Goal: Feedback & Contribution: Submit feedback/report problem

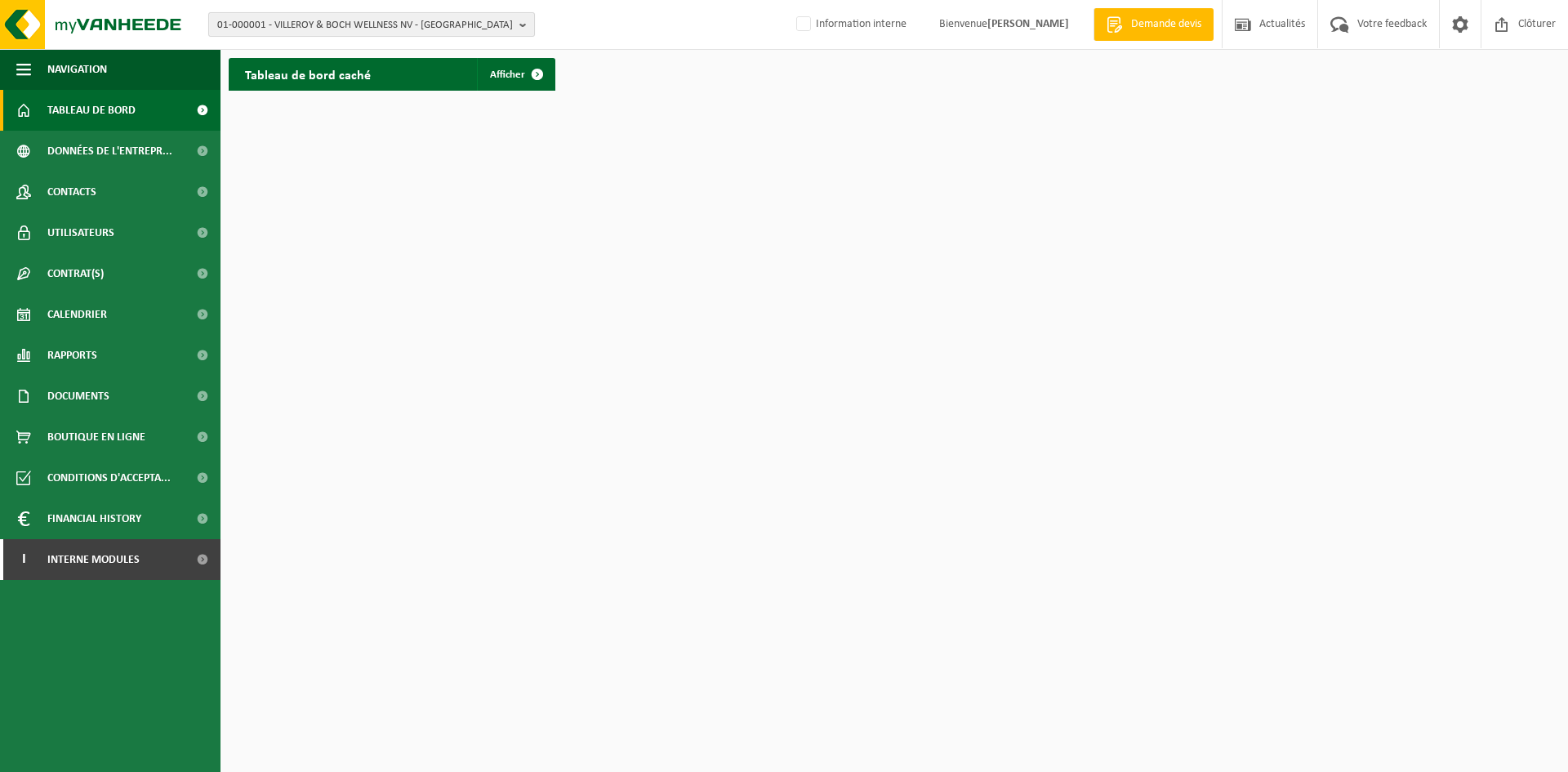
click at [283, 29] on span "01-000001 - VILLEROY & BOCH WELLNESS NV - ROESELARE" at bounding box center [365, 25] width 296 height 24
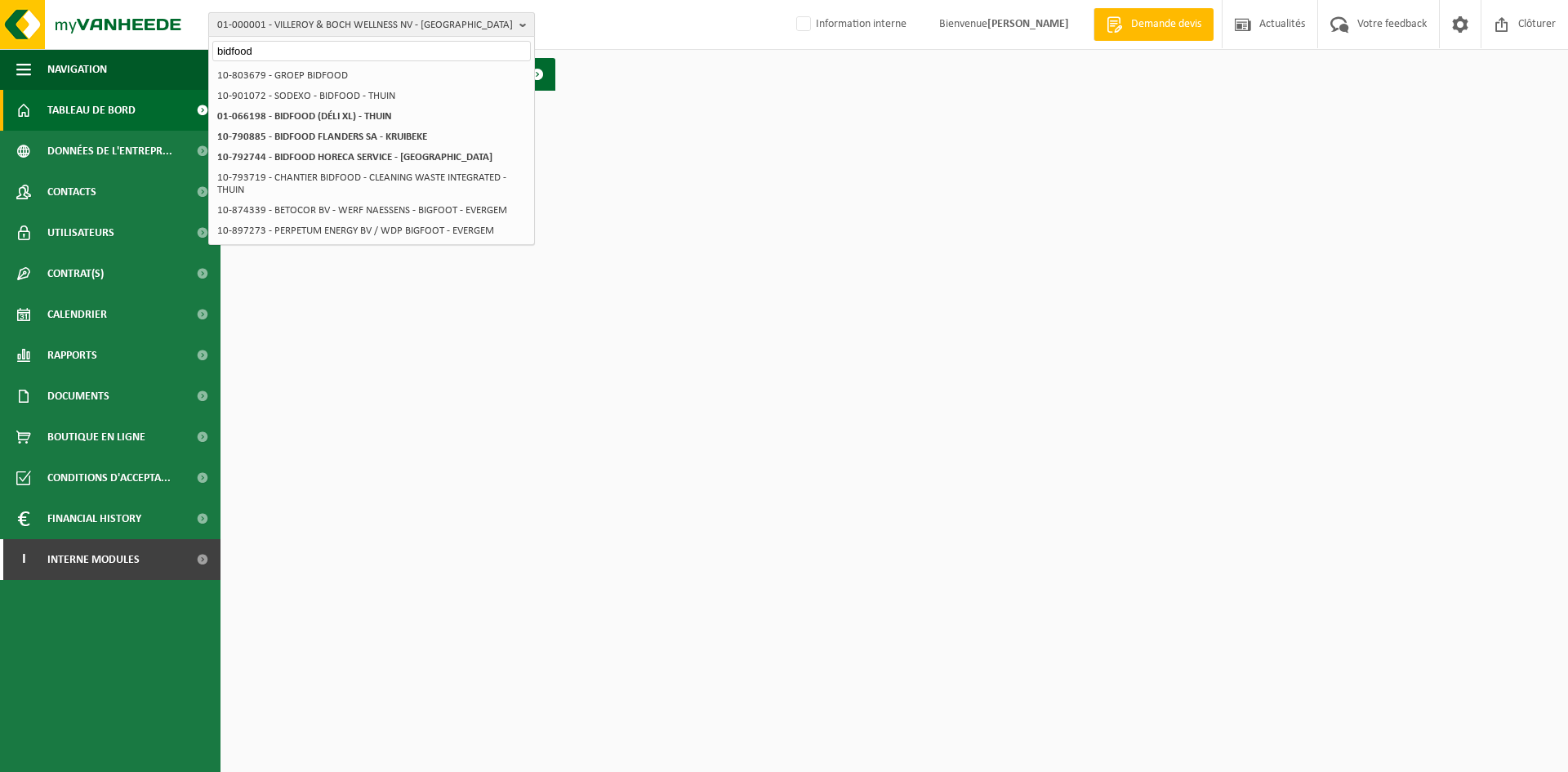
type input "bidfood"
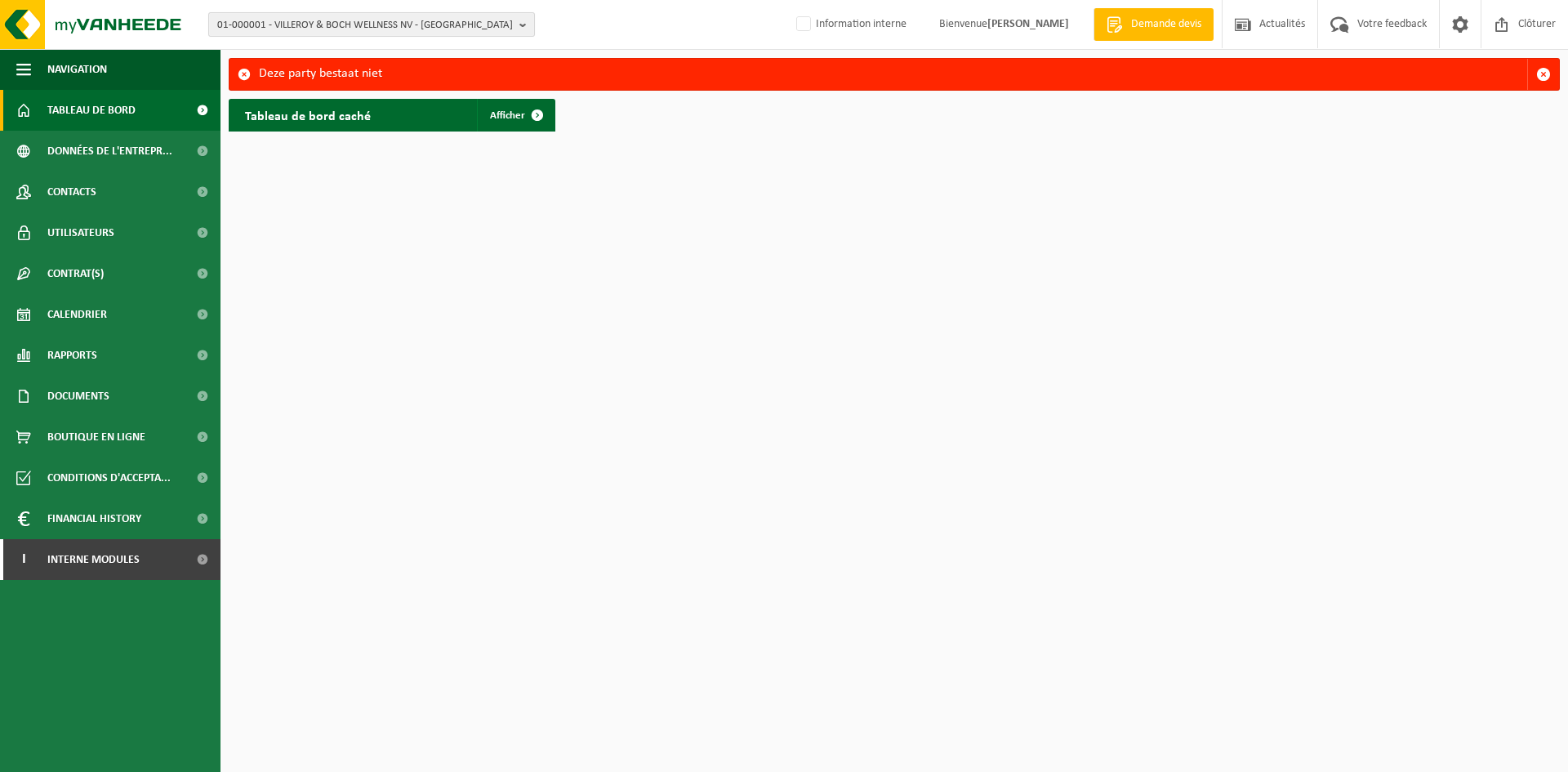
click at [323, 20] on span "01-000001 - VILLEROY & BOCH WELLNESS NV - [GEOGRAPHIC_DATA]" at bounding box center [365, 25] width 296 height 24
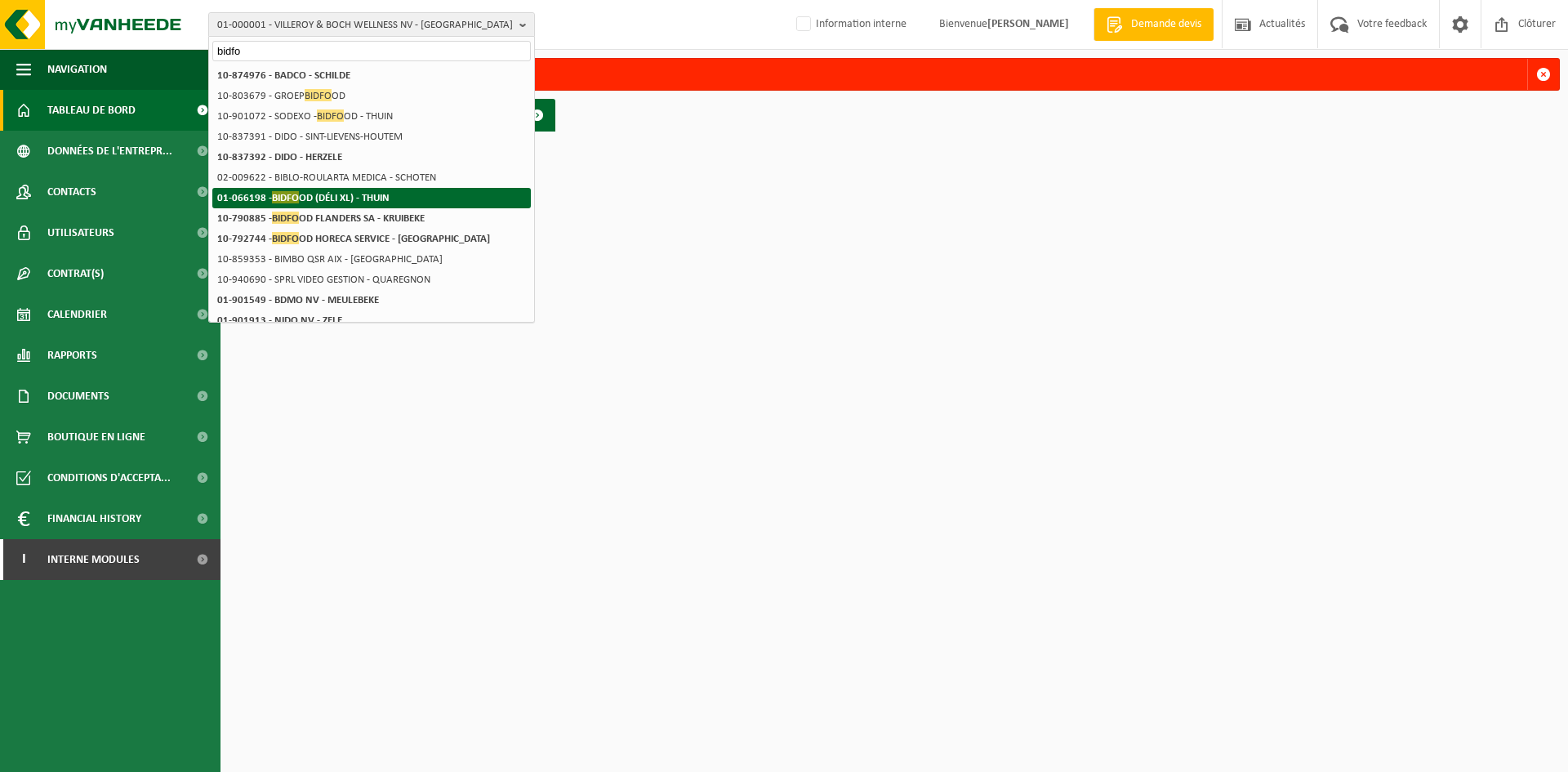
type input "bidfo"
click at [367, 193] on strong "01-066198 - BIDFO OD (DÉLI XL) - THUIN" at bounding box center [303, 197] width 172 height 12
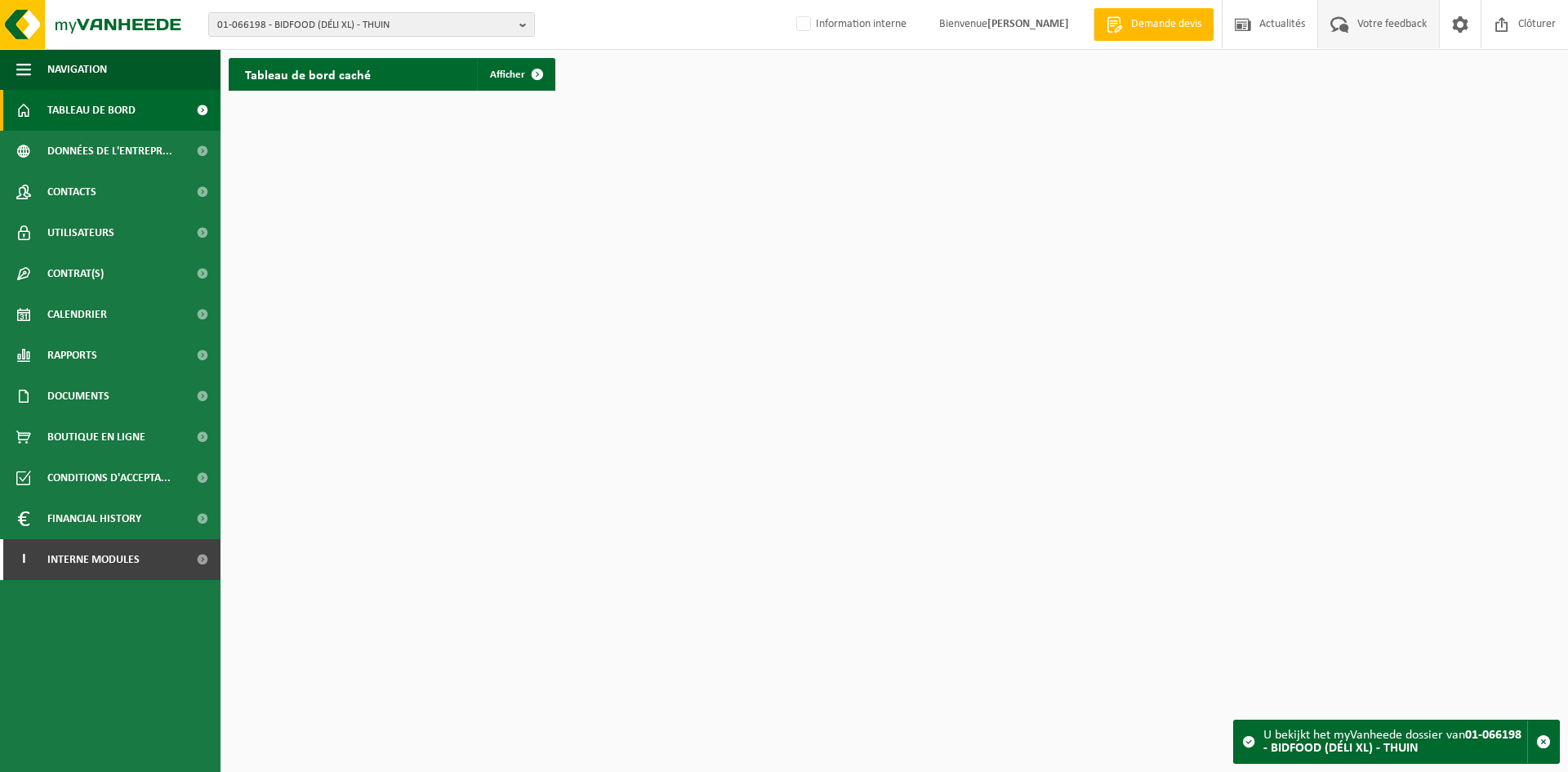
click at [1370, 24] on span "Votre feedback" at bounding box center [1392, 24] width 78 height 48
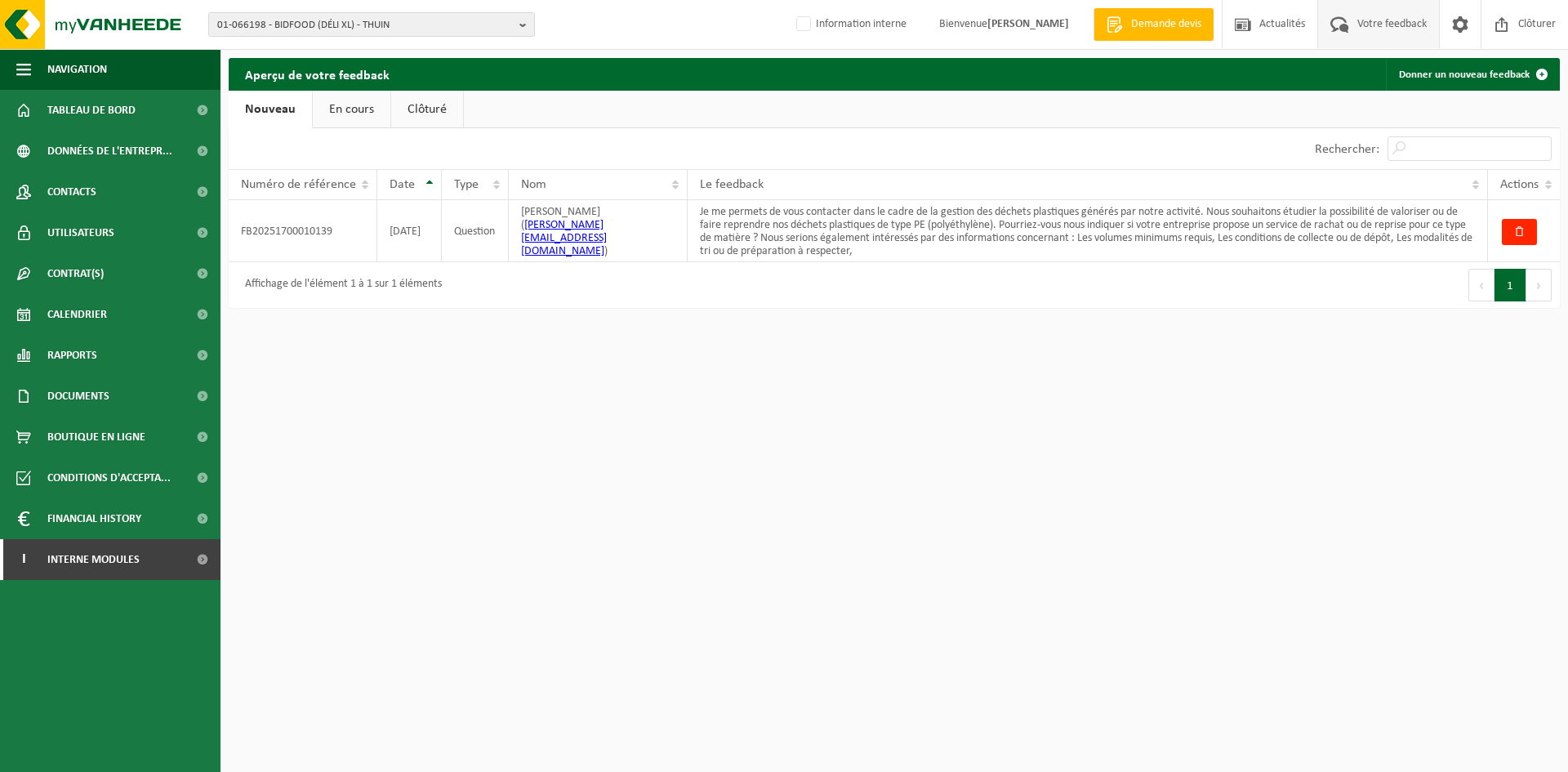
click at [344, 108] on link "En cours" at bounding box center [352, 110] width 78 height 38
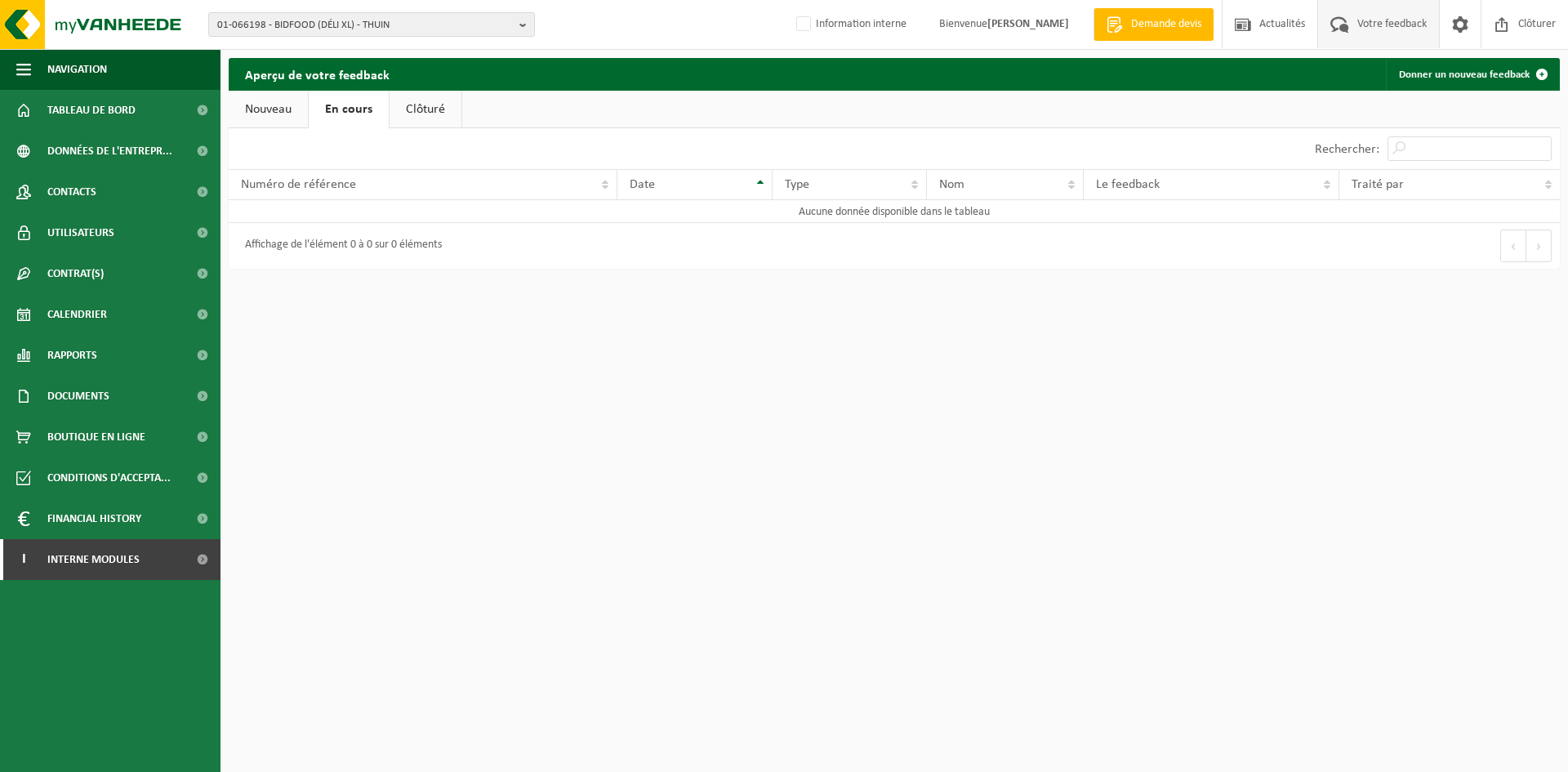
click at [412, 114] on link "Clôturé" at bounding box center [425, 110] width 72 height 38
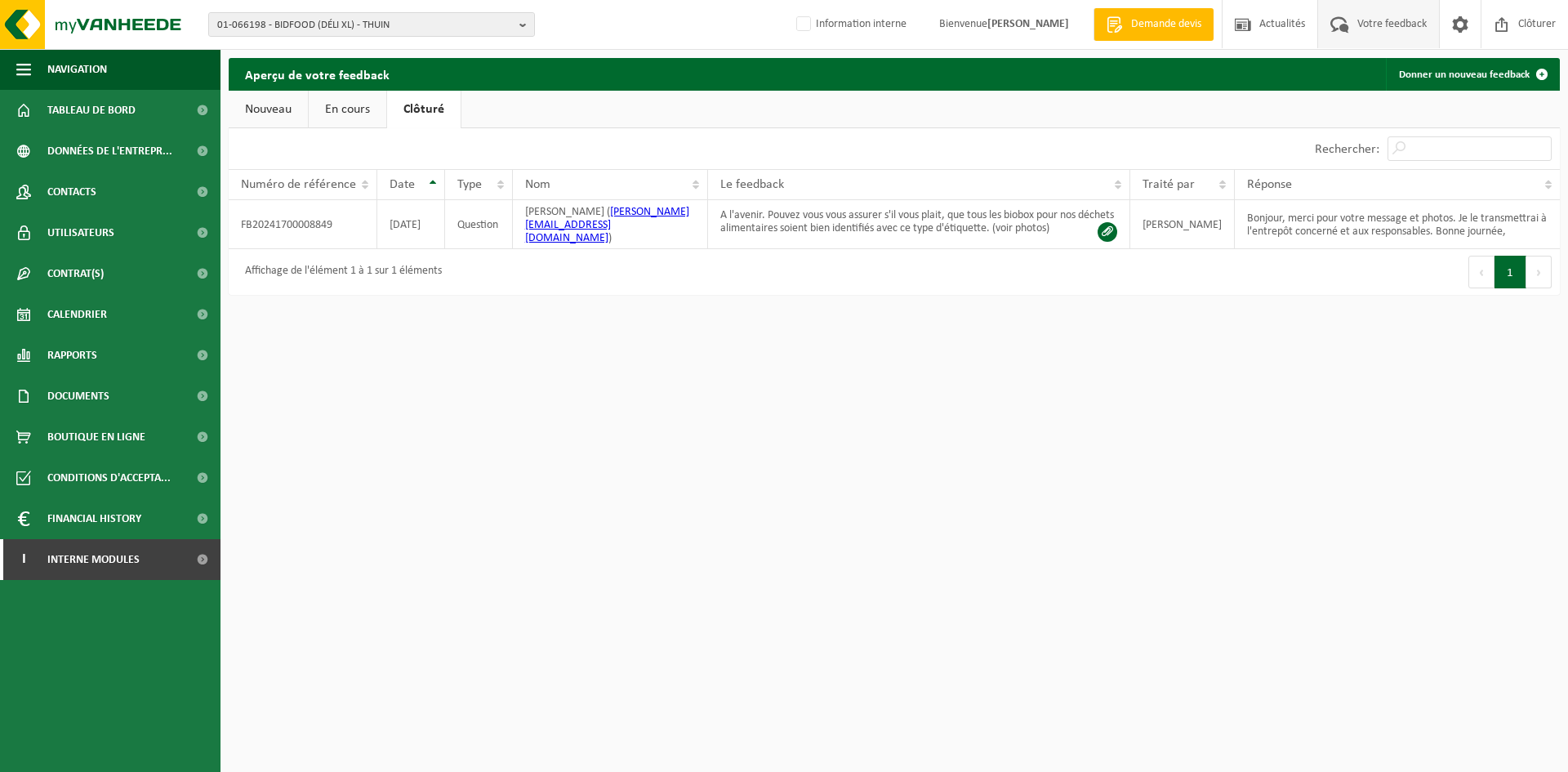
click at [264, 115] on link "Nouveau" at bounding box center [268, 110] width 79 height 38
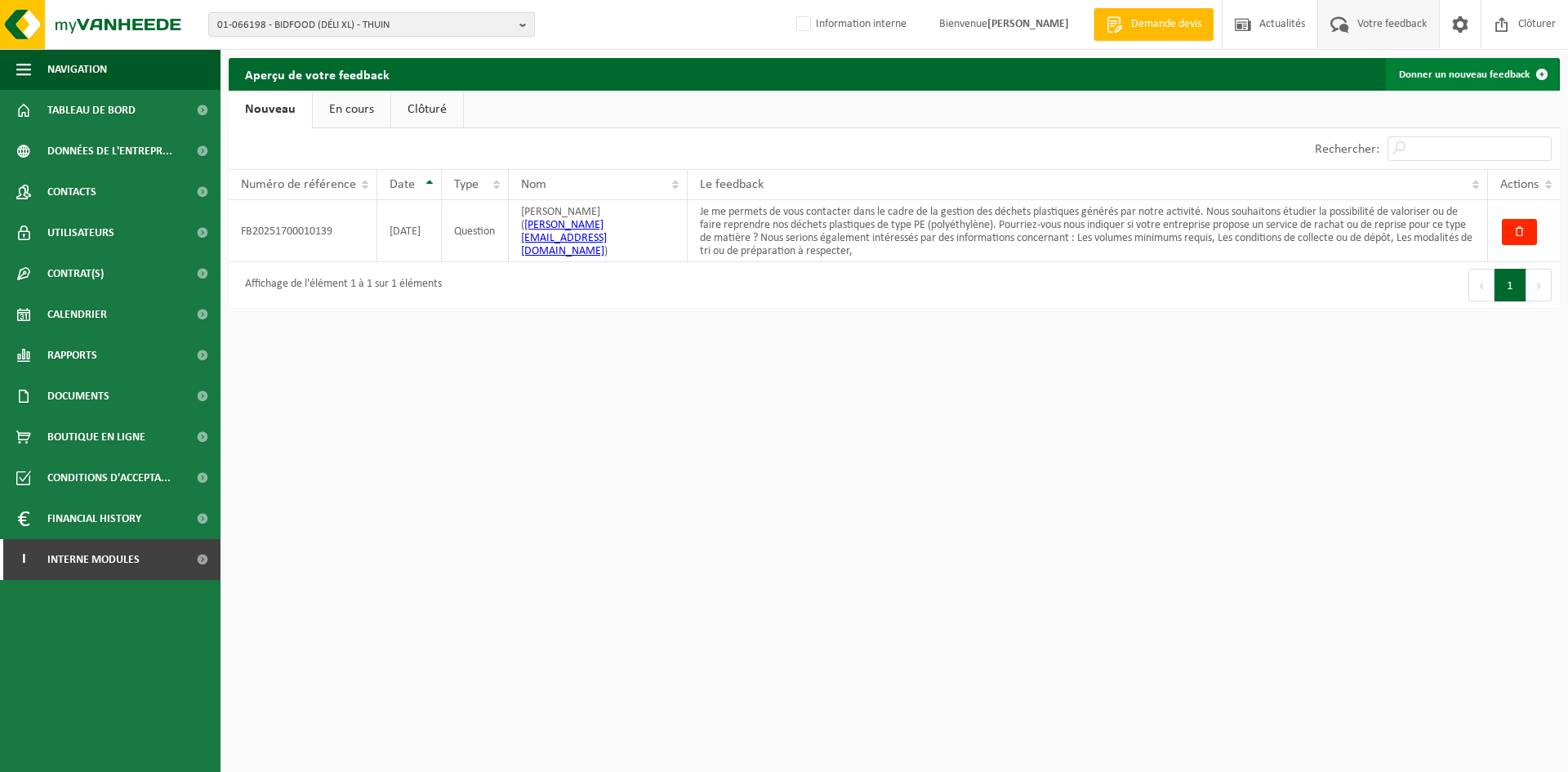
click at [1445, 72] on link "Donner un nouveau feedback" at bounding box center [1472, 74] width 172 height 33
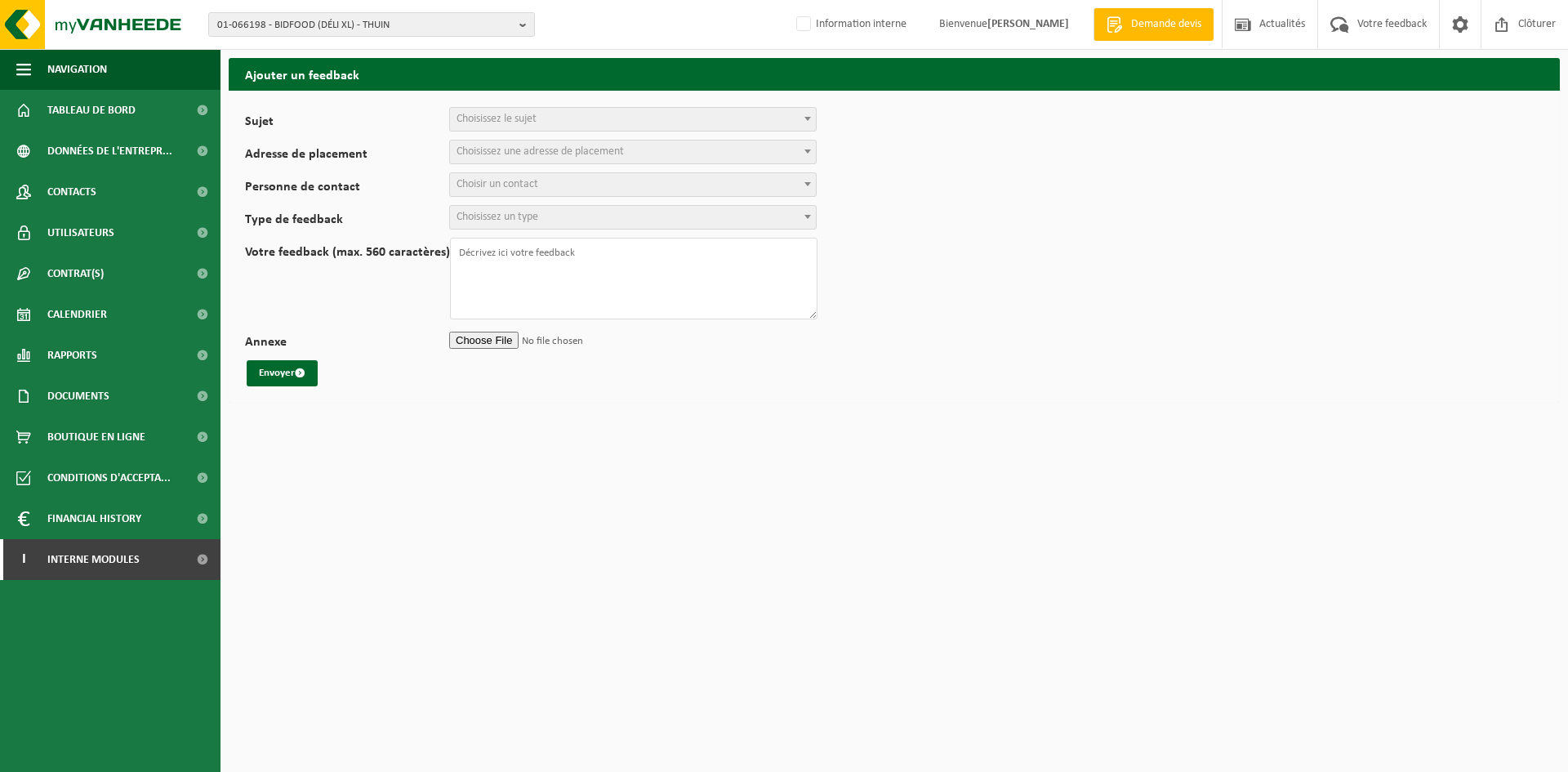
select select
click at [527, 120] on span "Choisissez le sujet" at bounding box center [496, 119] width 80 height 12
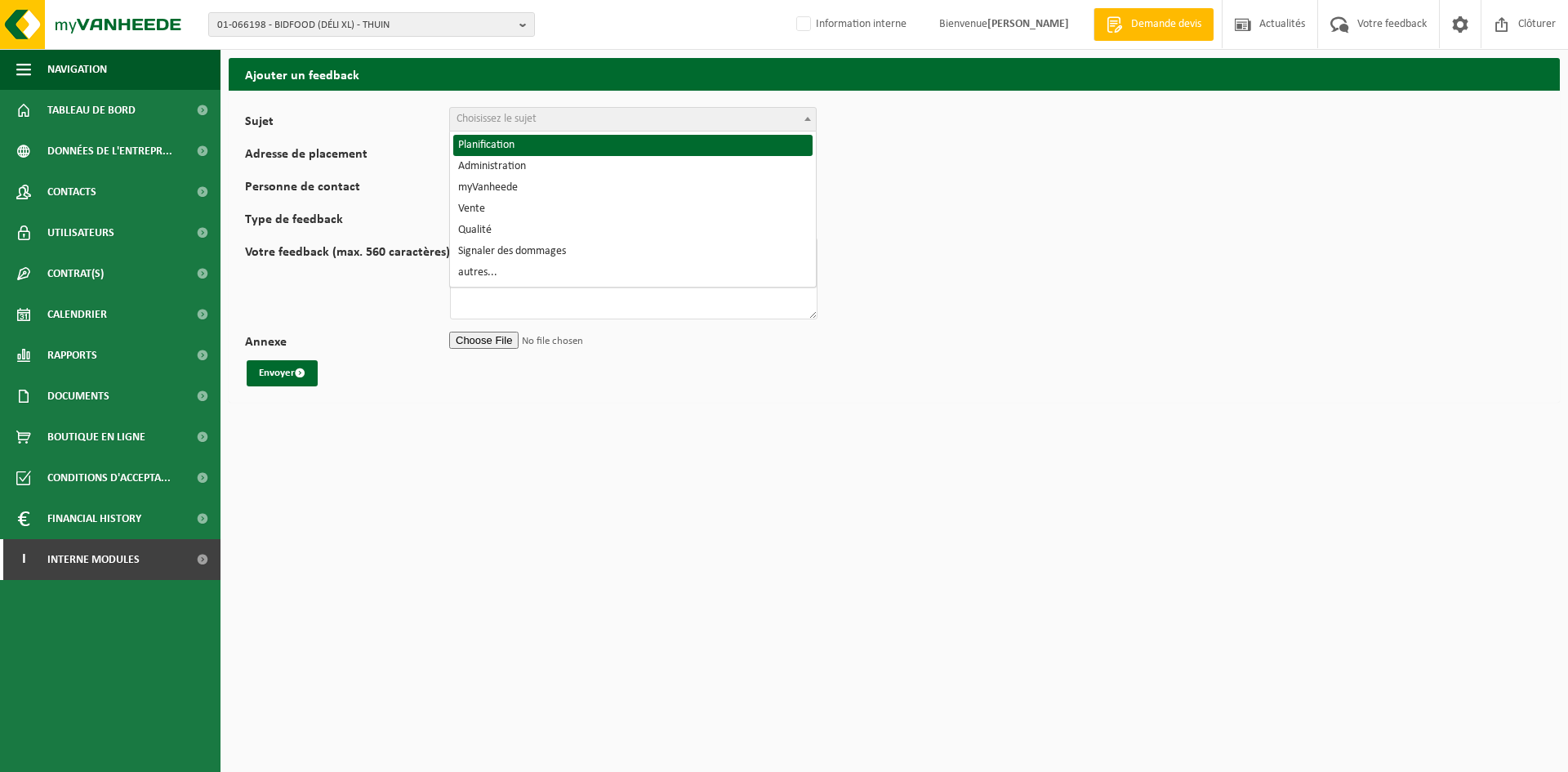
select select "1"
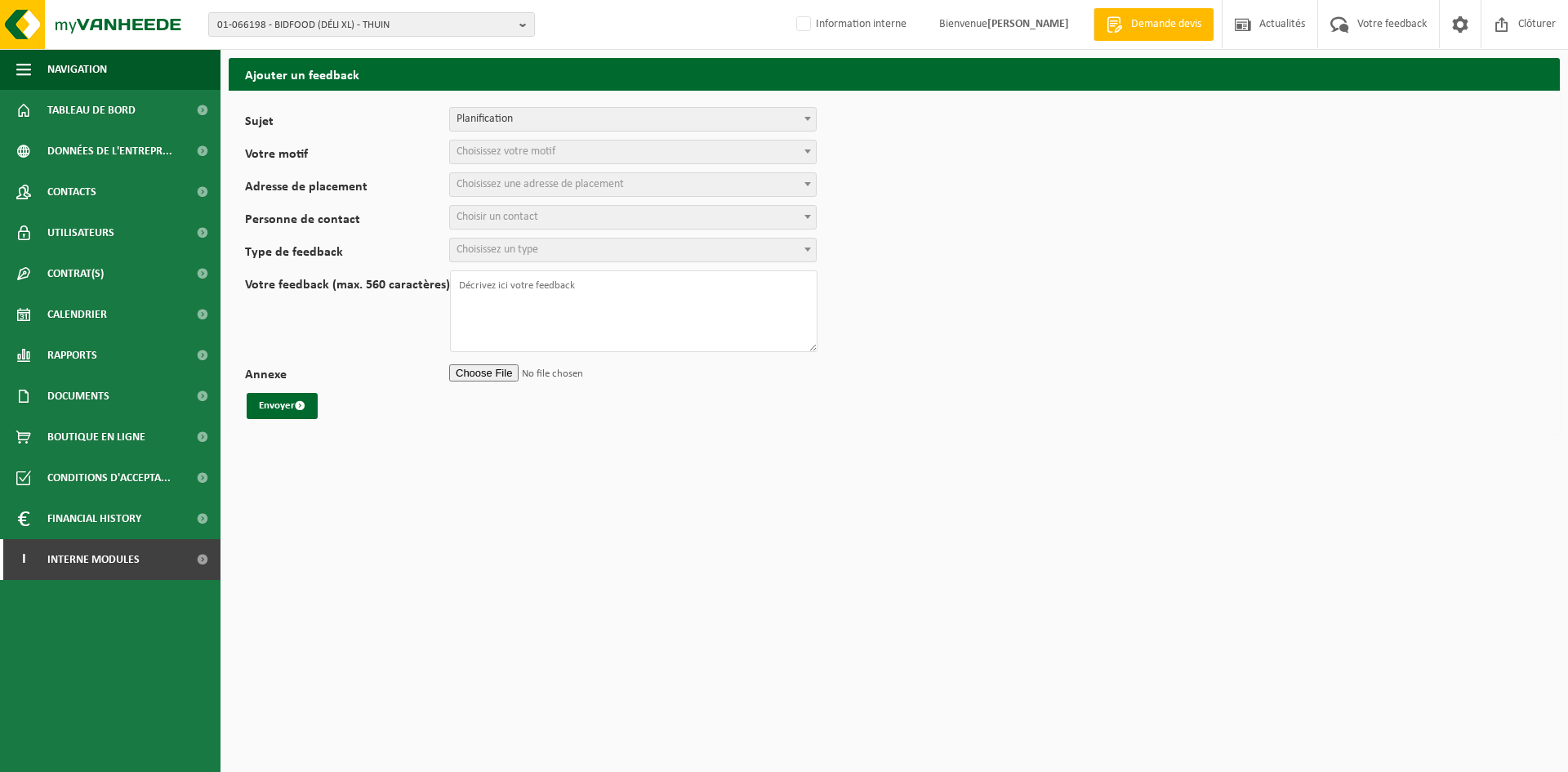
click at [523, 151] on span "Choisissez votre motif" at bounding box center [505, 151] width 99 height 12
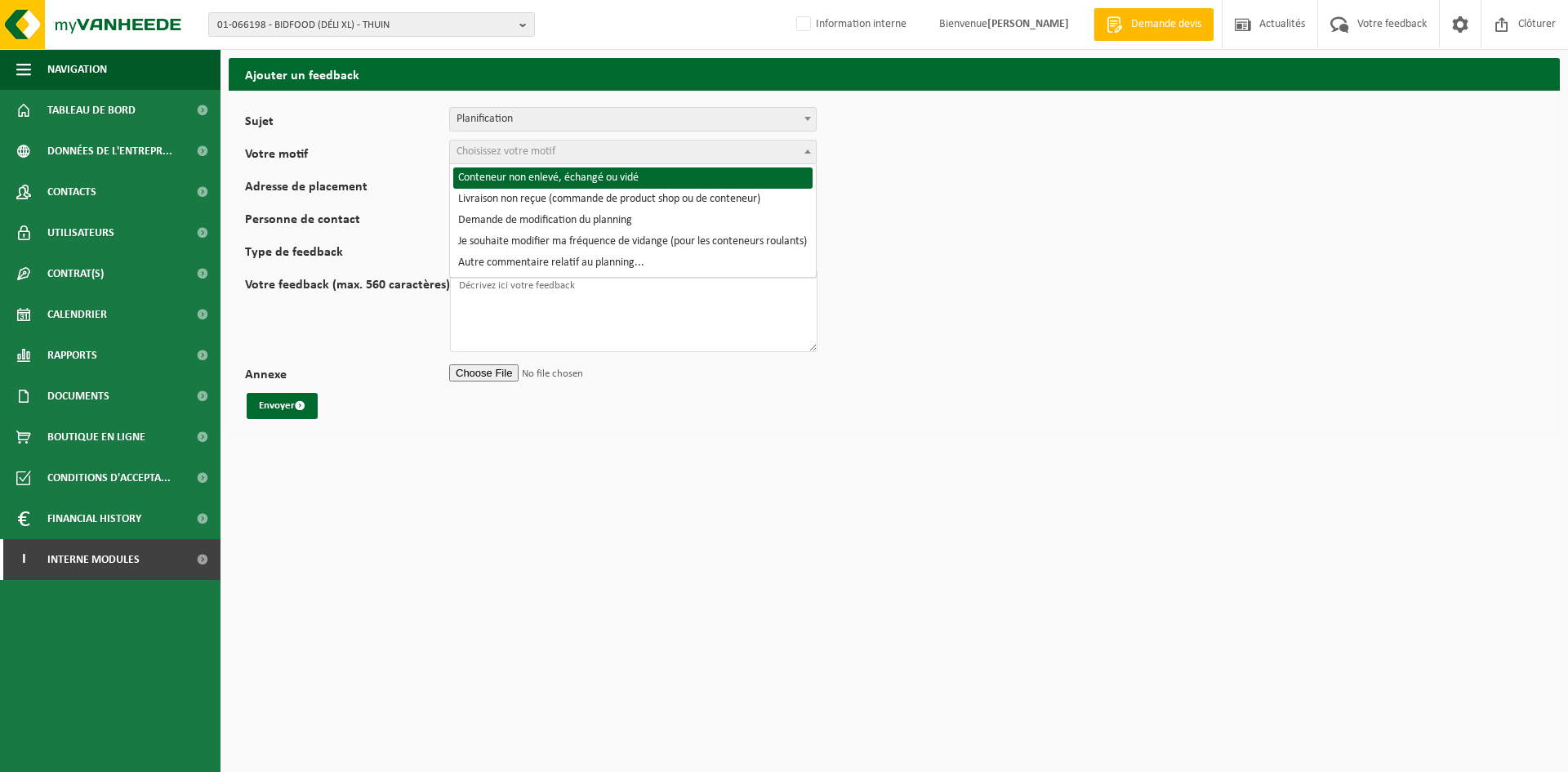
select select "2"
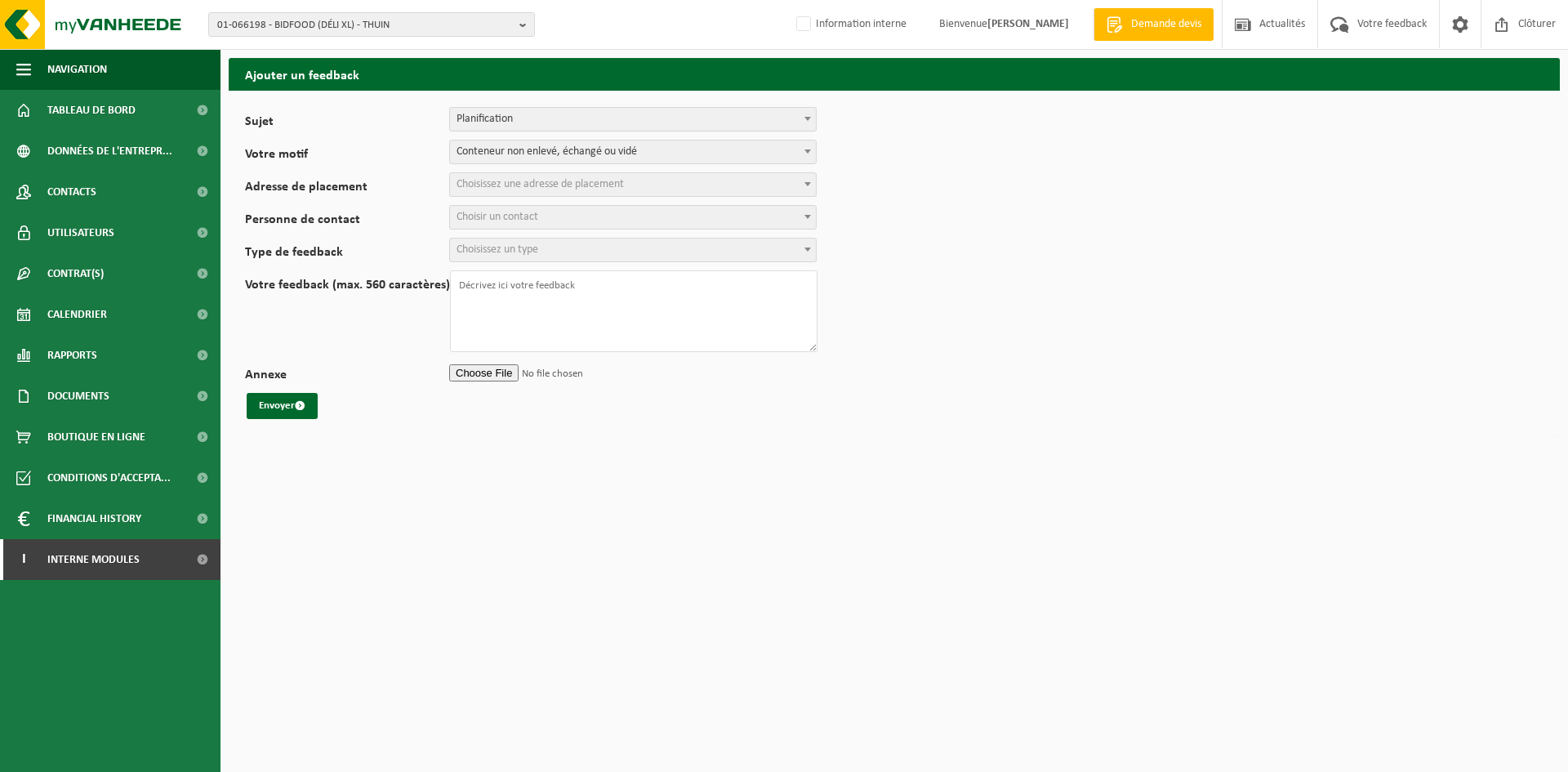
click at [527, 181] on span "Choisissez une adresse de placement" at bounding box center [539, 184] width 167 height 12
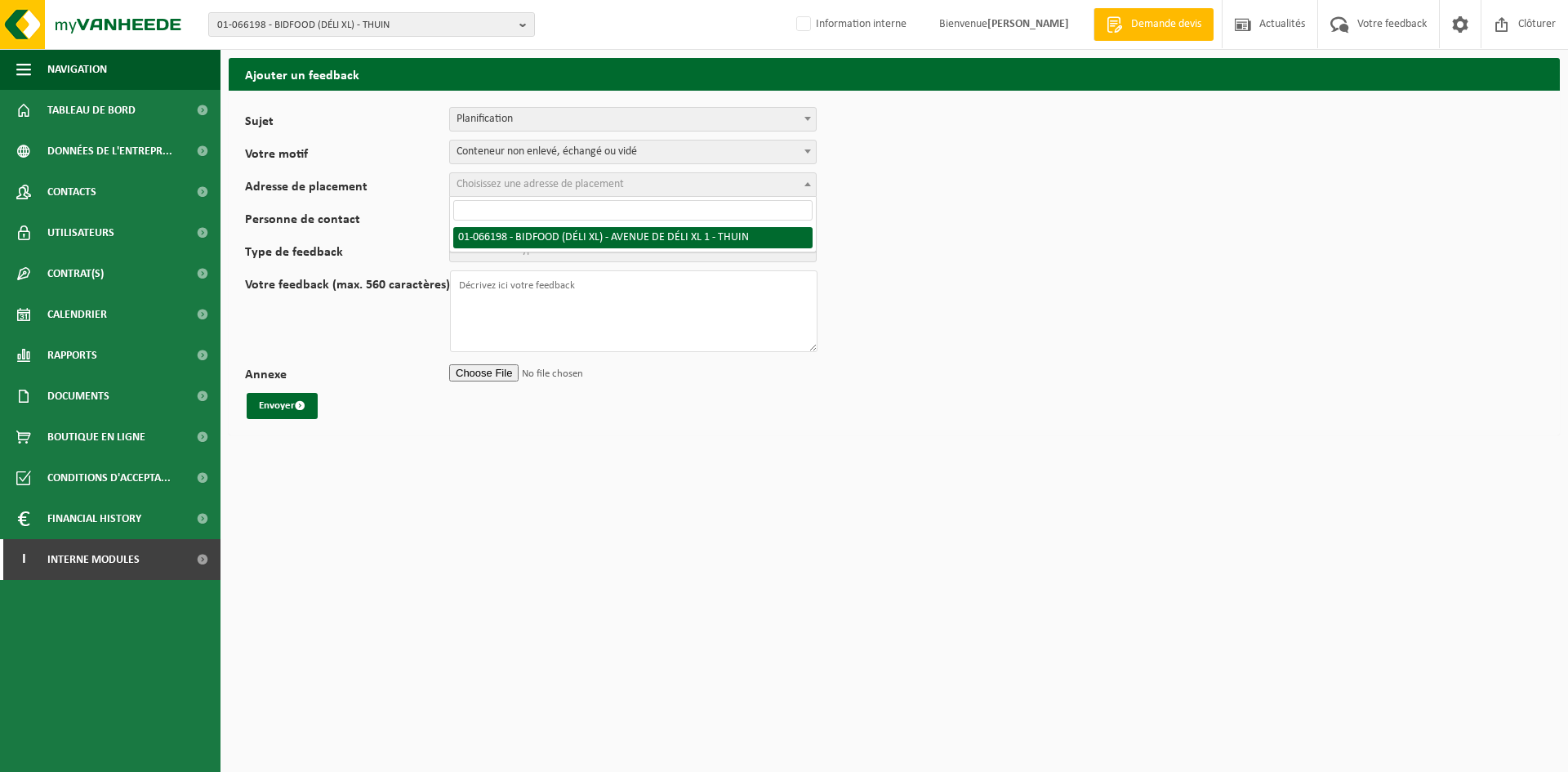
select select "26295"
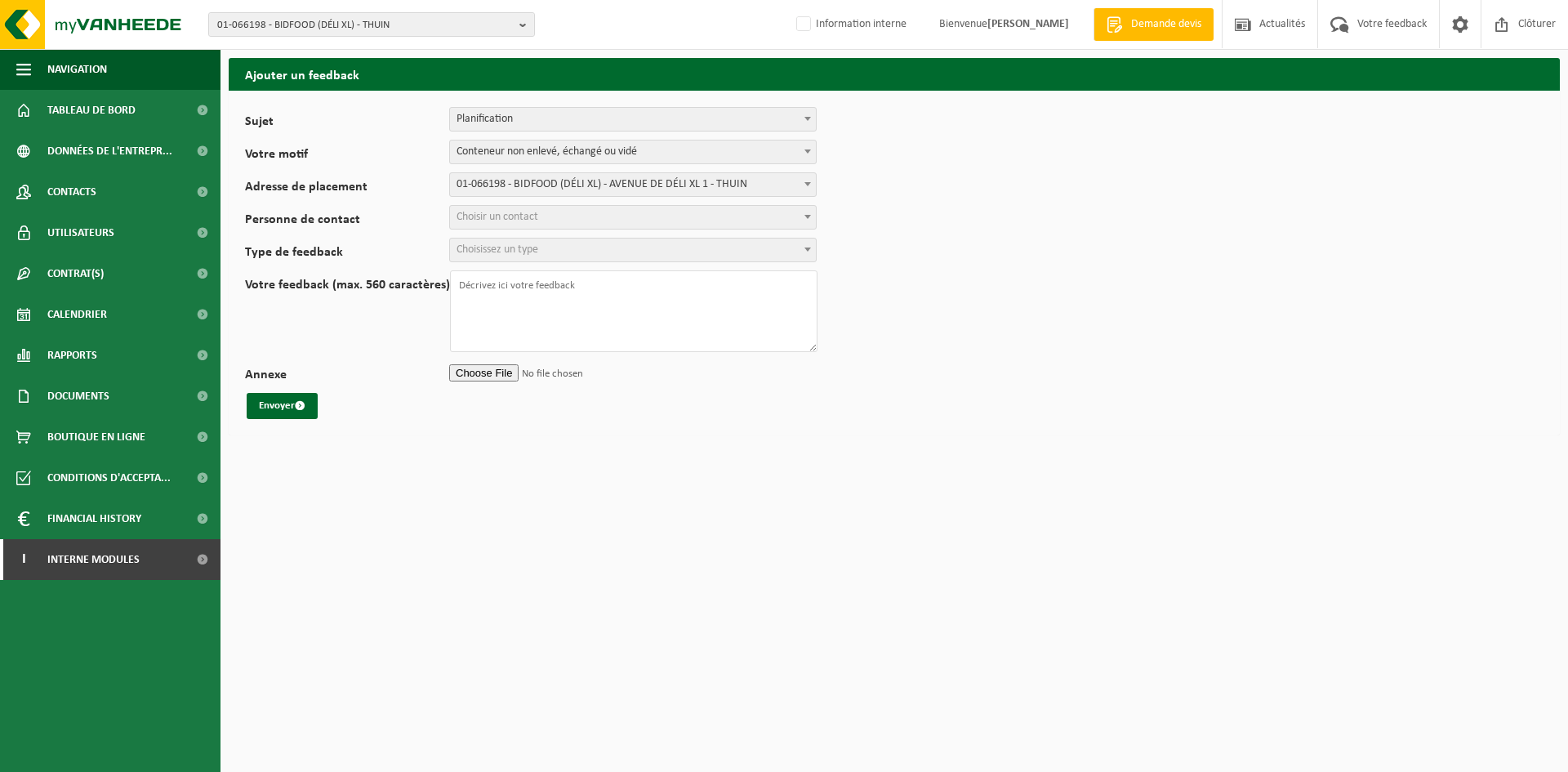
click at [505, 220] on span "Choisir un contact" at bounding box center [497, 217] width 82 height 12
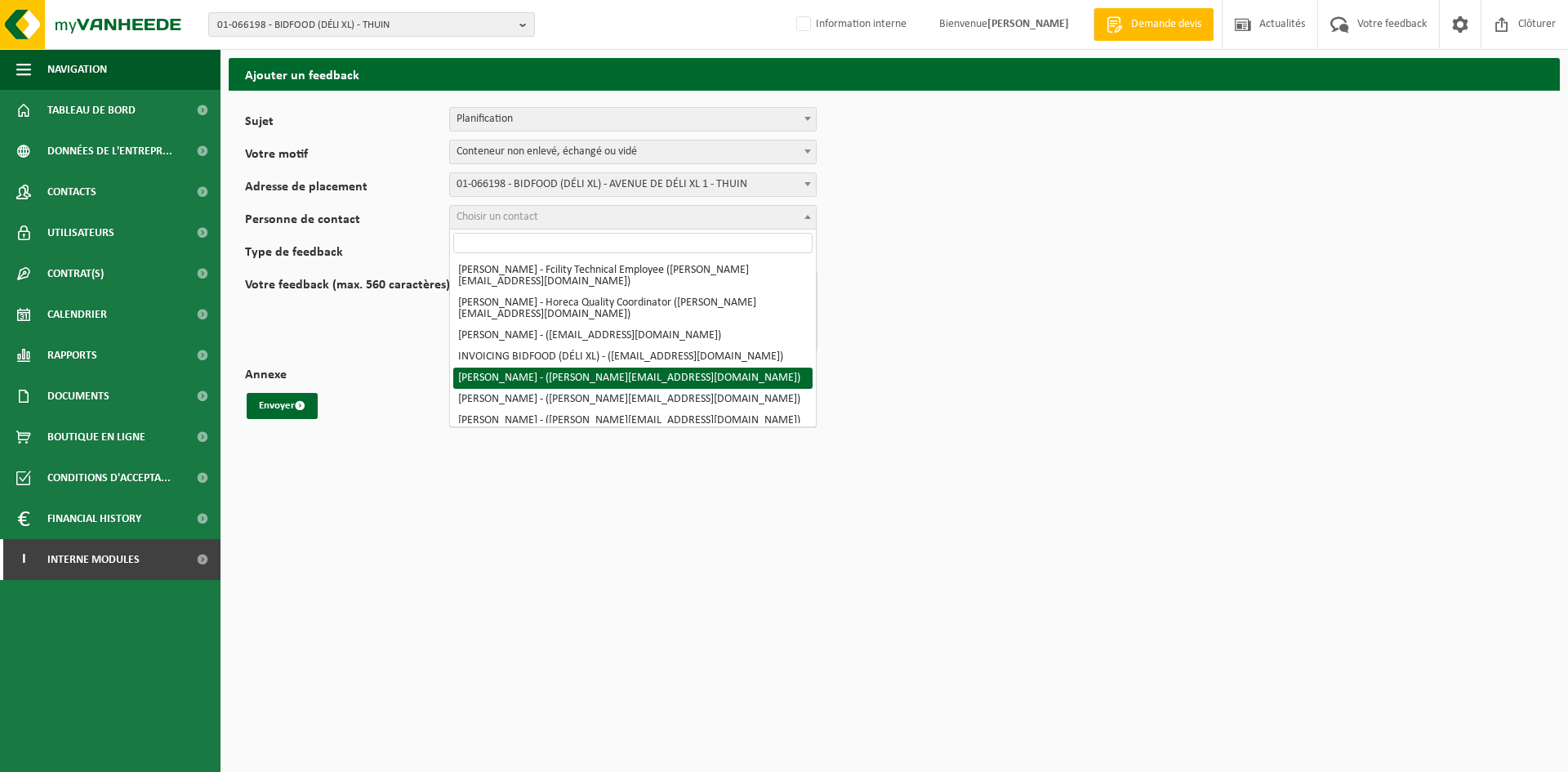
select select "83987"
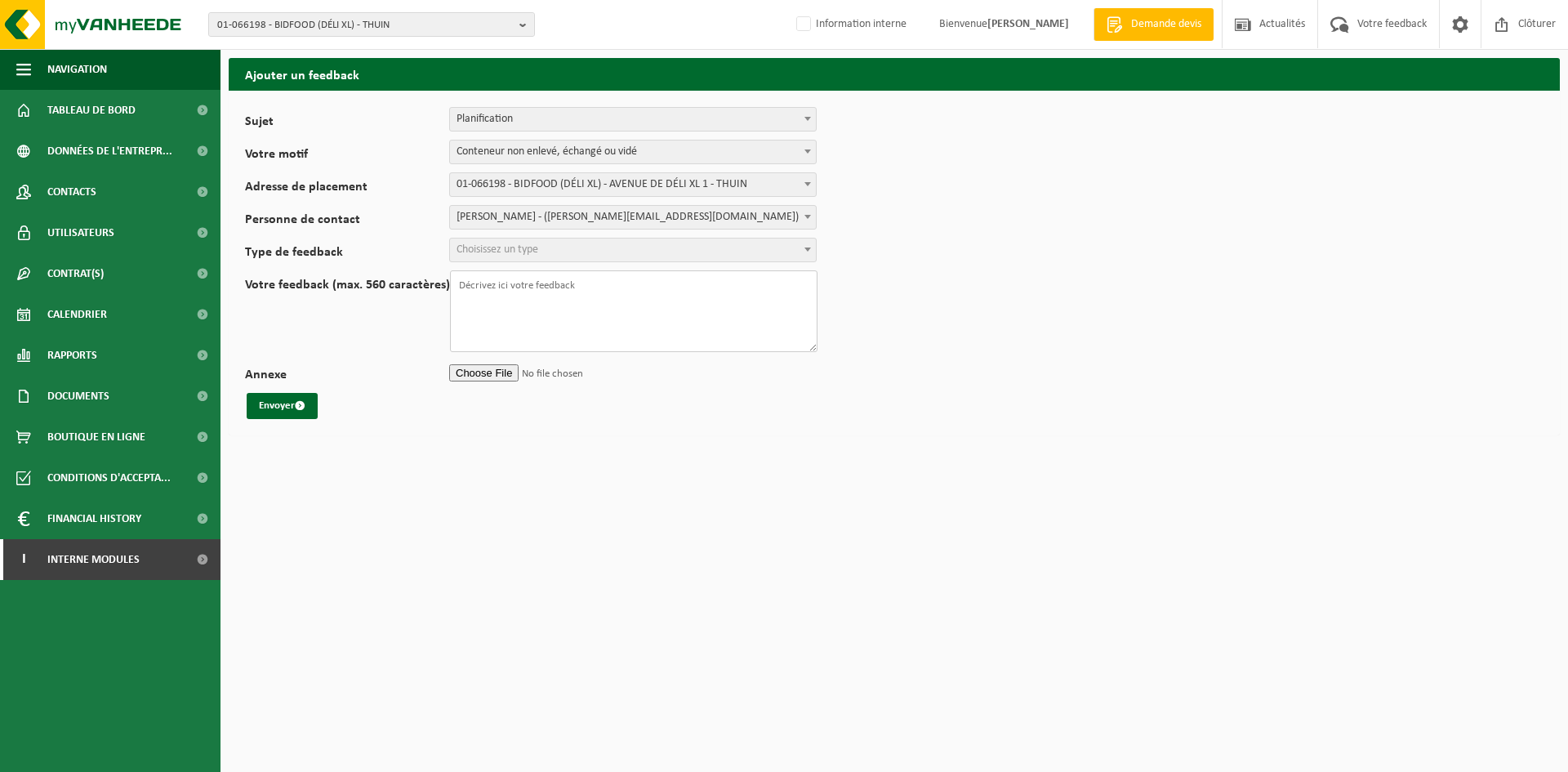
click at [496, 305] on textarea "Votre feedback (max. 560 caractères)" at bounding box center [633, 311] width 367 height 82
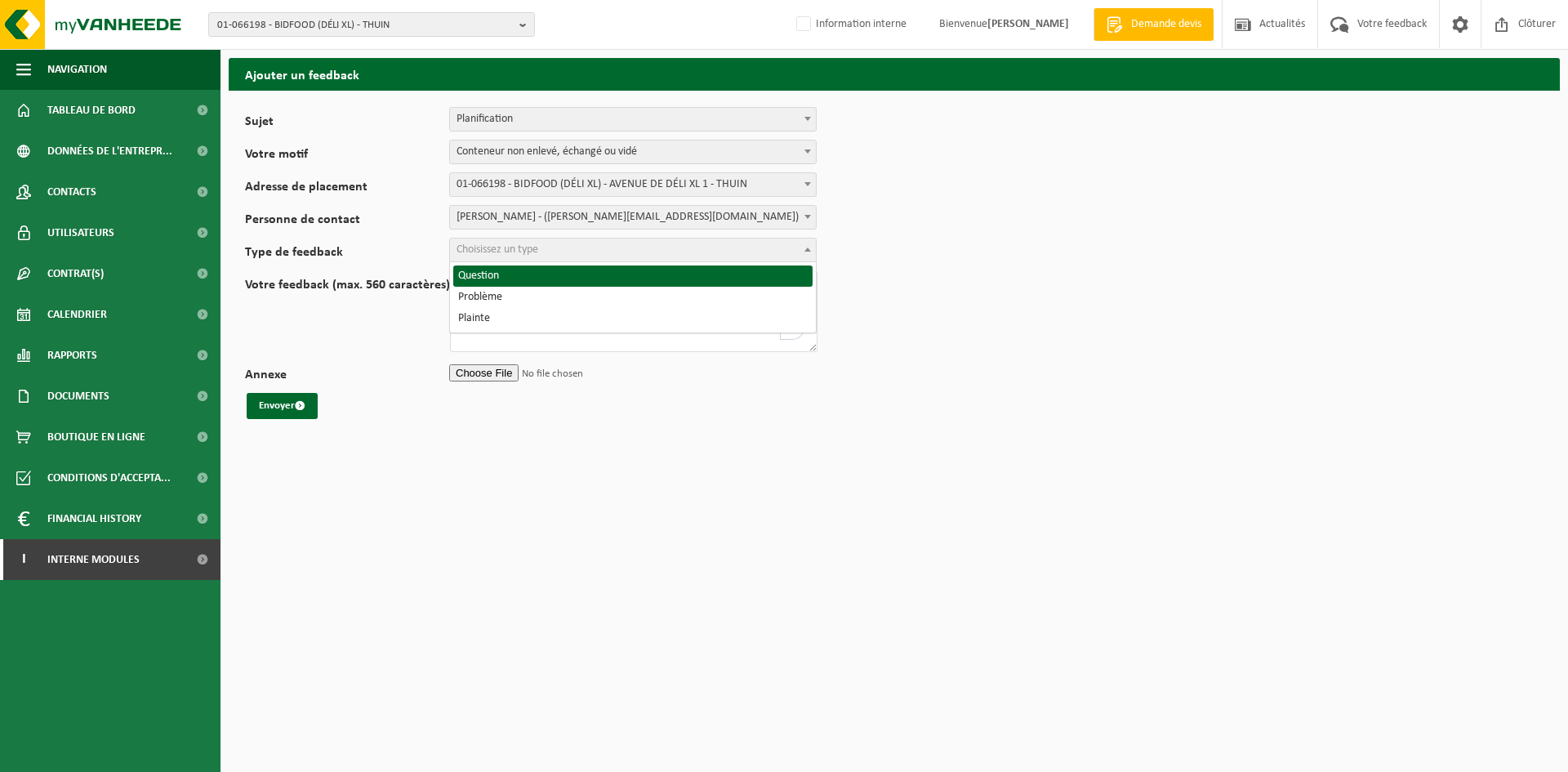
click at [500, 254] on span "Choisissez un type" at bounding box center [497, 249] width 82 height 12
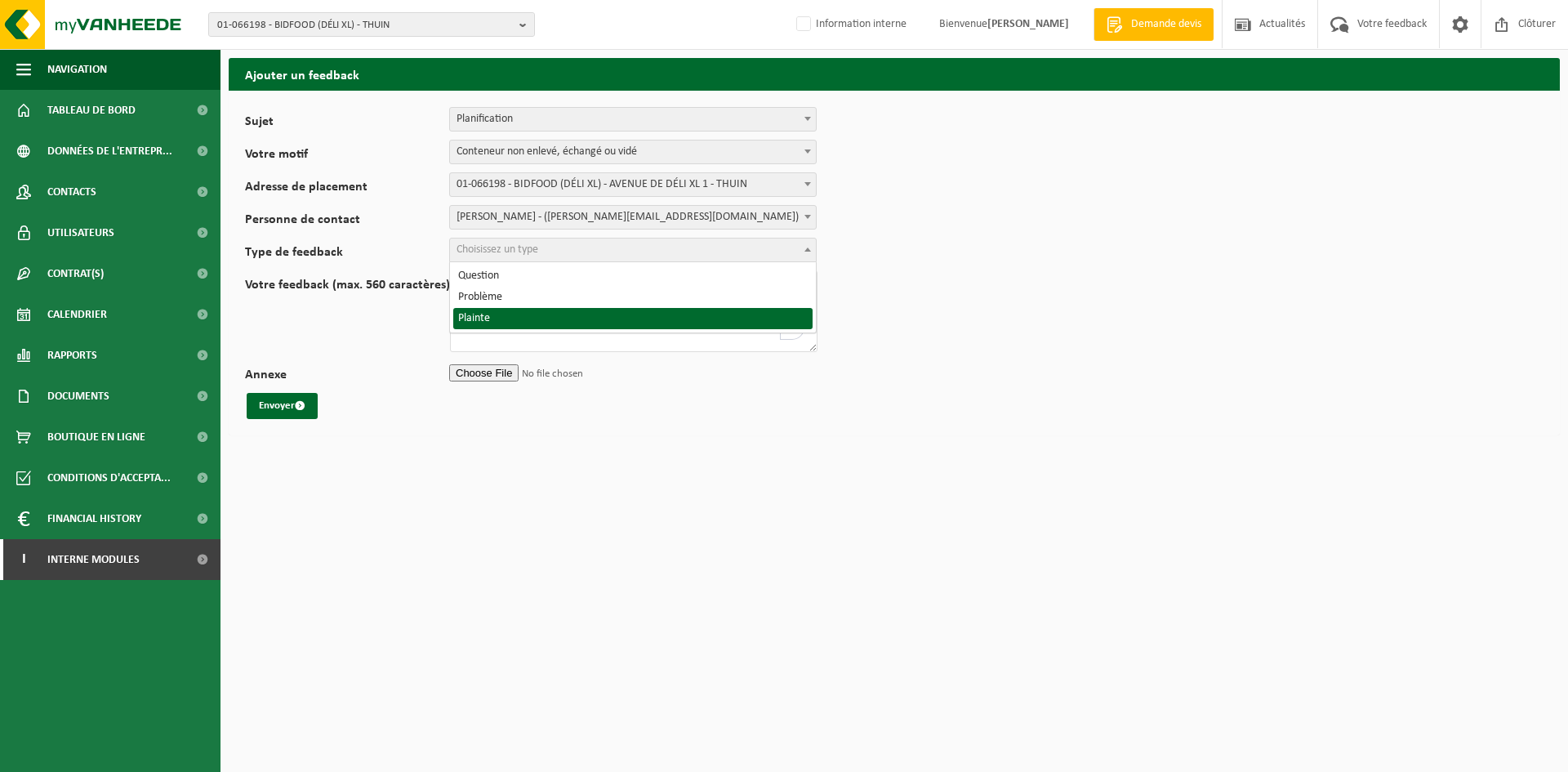
select select "COM"
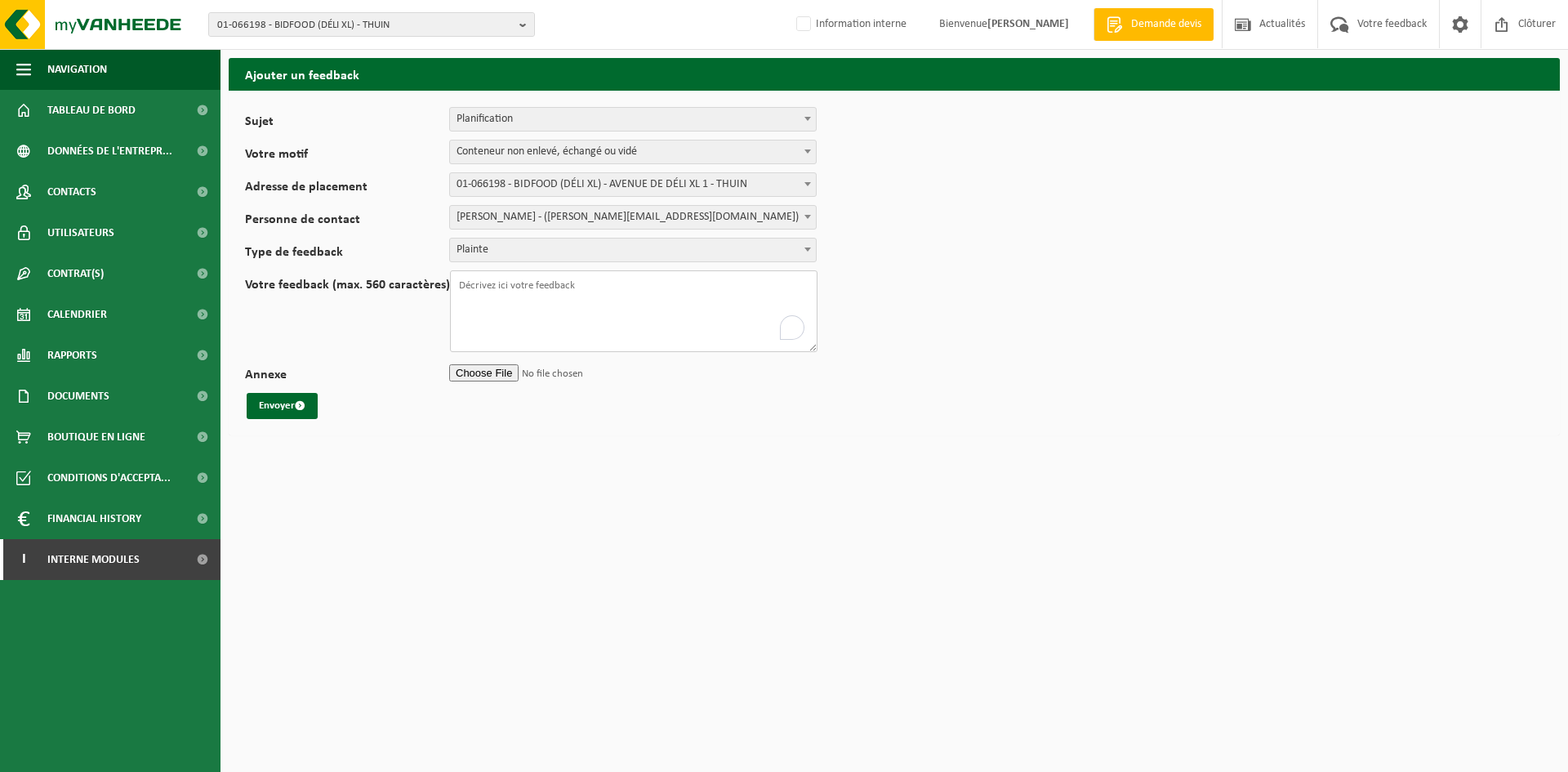
click at [496, 292] on textarea "Votre feedback (max. 560 caractères)" at bounding box center [633, 311] width 367 height 82
paste textarea "De : Salvatore Bellante <s.bellante@bidfood.be> Envoyé : Tuesday, 16 September …"
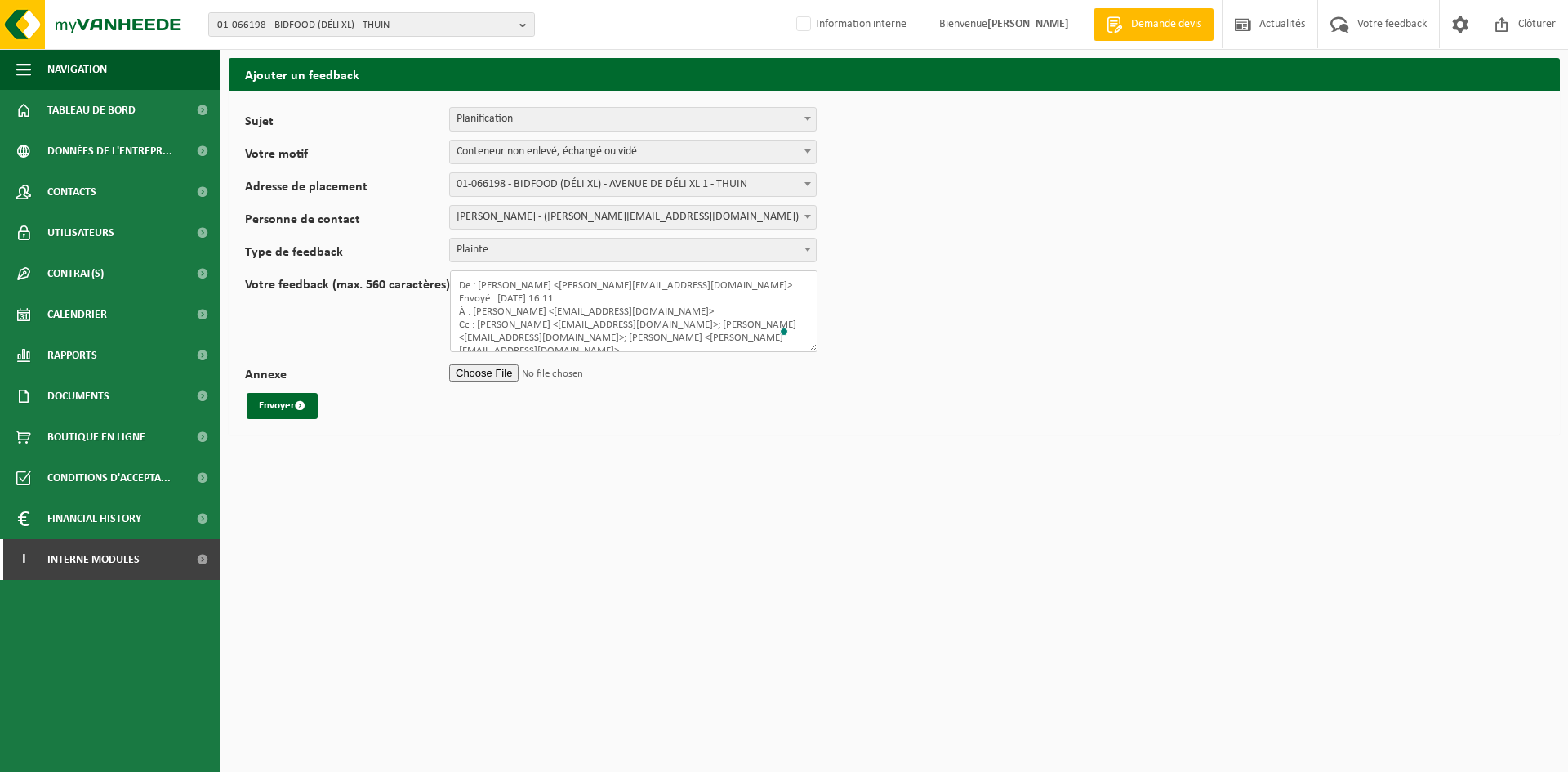
drag, startPoint x: 458, startPoint y: 302, endPoint x: 522, endPoint y: 306, distance: 63.8
click at [522, 306] on textarea "De : Salvatore Bellante <s.bellante@bidfood.be> Envoyé : Tuesday, 16 September …" at bounding box center [633, 311] width 367 height 82
type textarea "De : Salvatore Bellante <s.bellante@bidfood.be> Envoyé : Tuesday, 16 September …"
drag, startPoint x: 652, startPoint y: 348, endPoint x: 472, endPoint y: 254, distance: 203.4
click at [472, 254] on form "Sujet Planification Administration myVanheede Vente Qualité Signaler des dommag…" at bounding box center [894, 263] width 1298 height 312
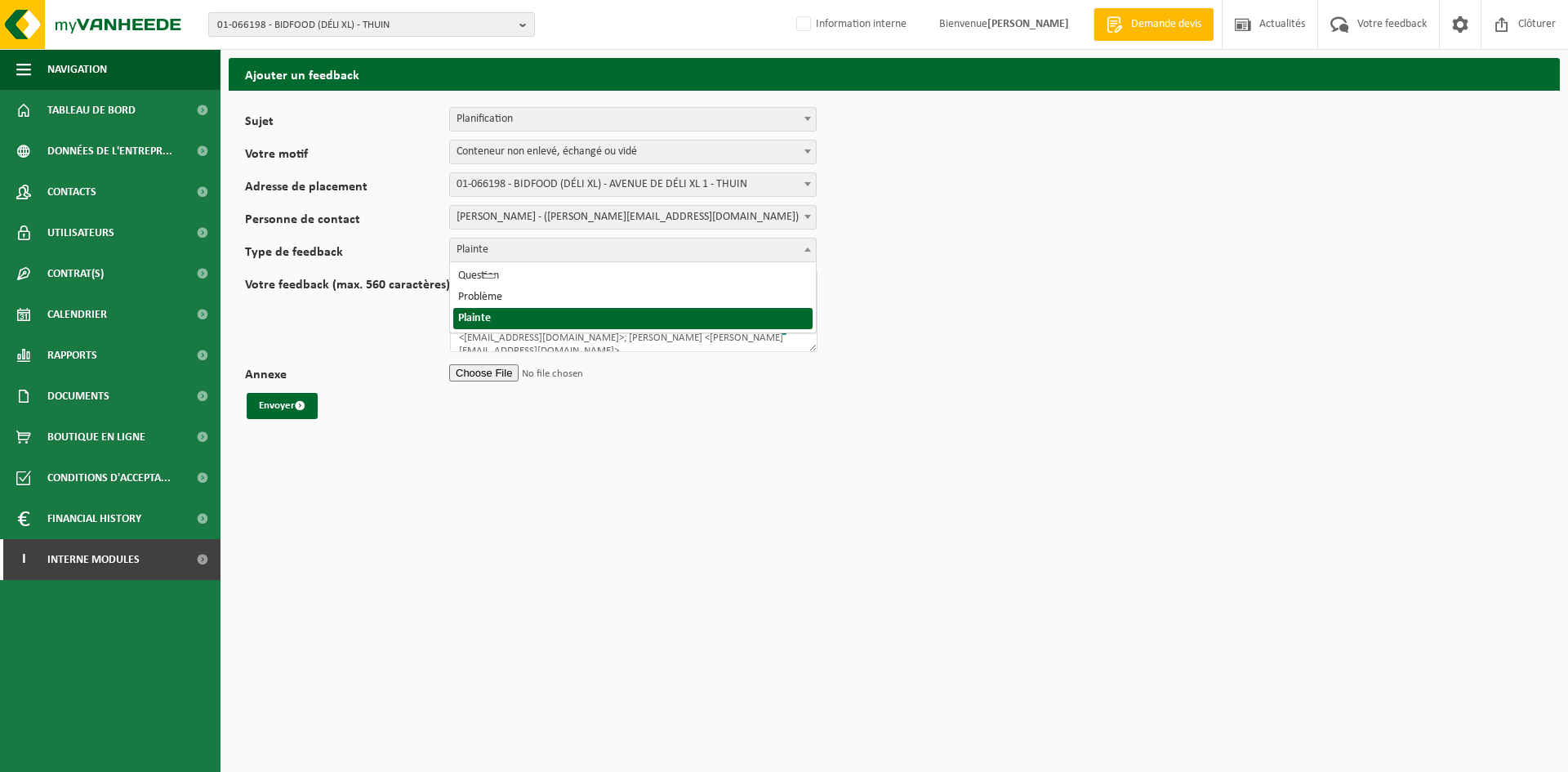
click at [460, 256] on span "Plainte" at bounding box center [633, 249] width 366 height 23
click at [578, 329] on span "Question Problème Plainte" at bounding box center [633, 297] width 366 height 70
click at [841, 310] on form "Sujet Planification Administration myVanheede Vente Qualité Signaler des dommag…" at bounding box center [894, 263] width 1298 height 312
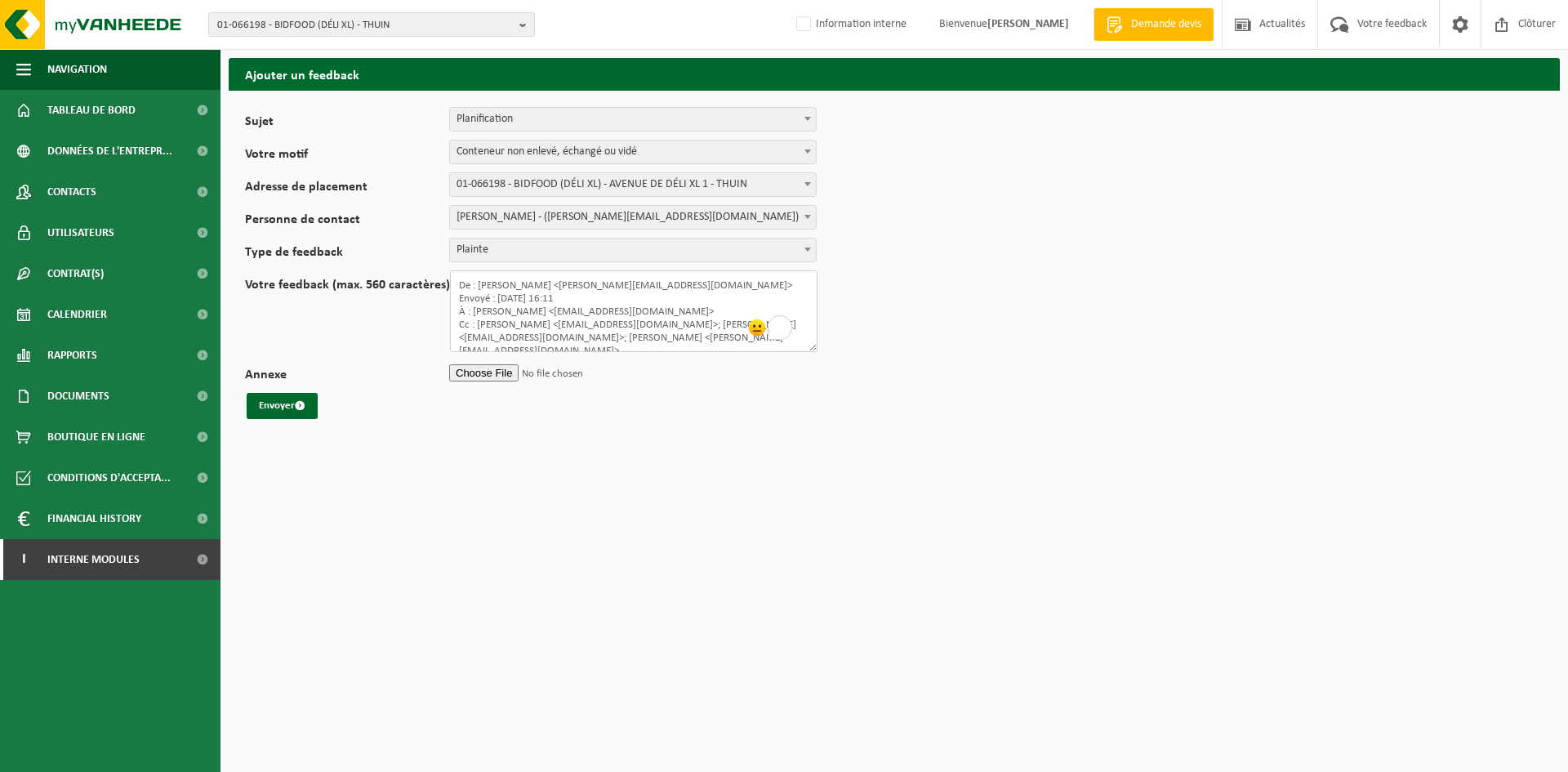
drag, startPoint x: 503, startPoint y: 340, endPoint x: 398, endPoint y: 263, distance: 130.8
click at [398, 263] on form "Sujet Planification Administration myVanheede Vente Qualité Signaler des dommag…" at bounding box center [894, 263] width 1298 height 312
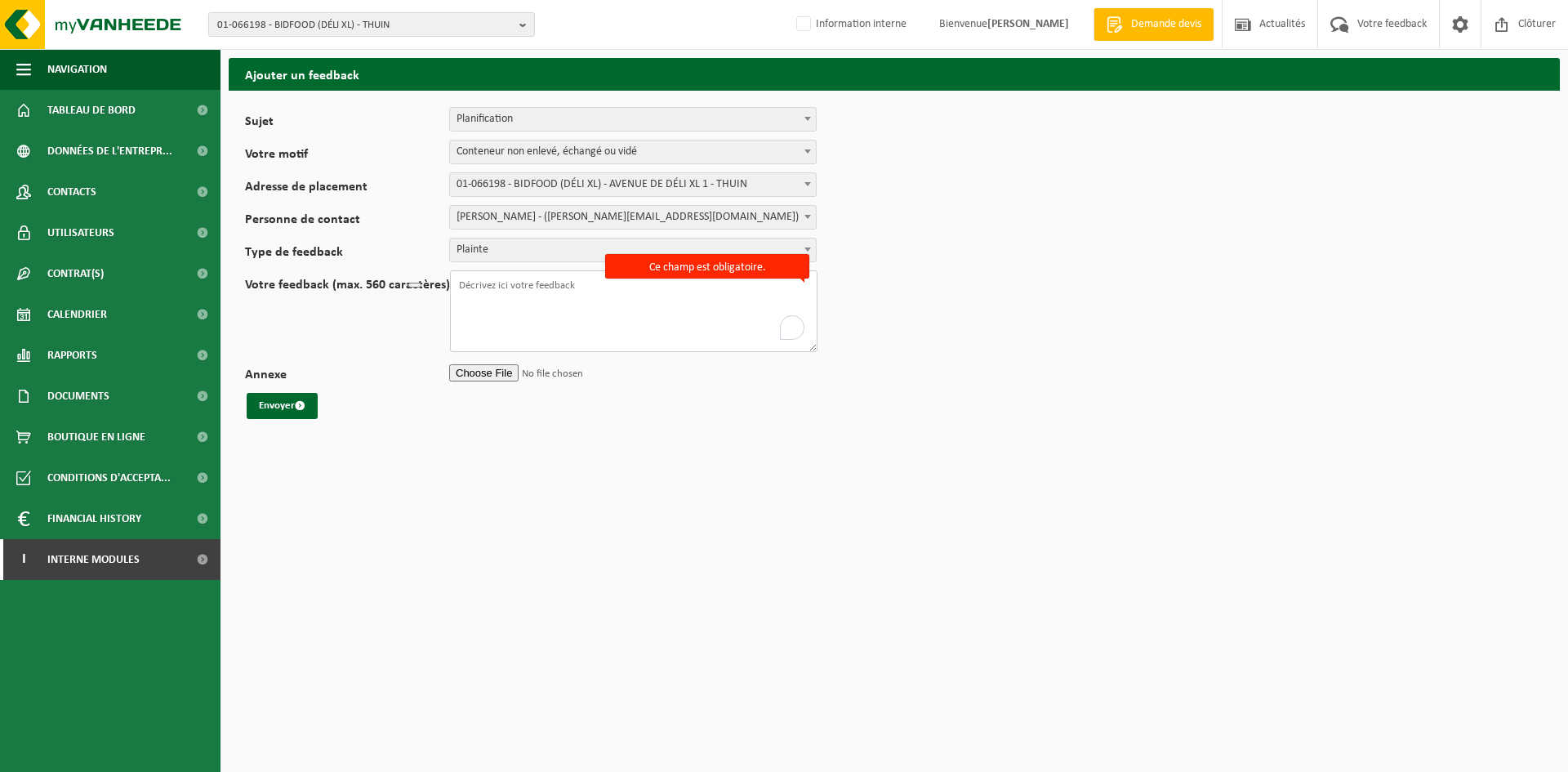
paste textarea "Objet : Suivi demande d'enlèvement Bonjour Arnaud, Je reviens vers vous concern…"
click at [470, 308] on textarea "Objet : Suivi demande d'enlèvement Bonjour Arnaud, Je reviens vers vous concern…" at bounding box center [633, 311] width 367 height 82
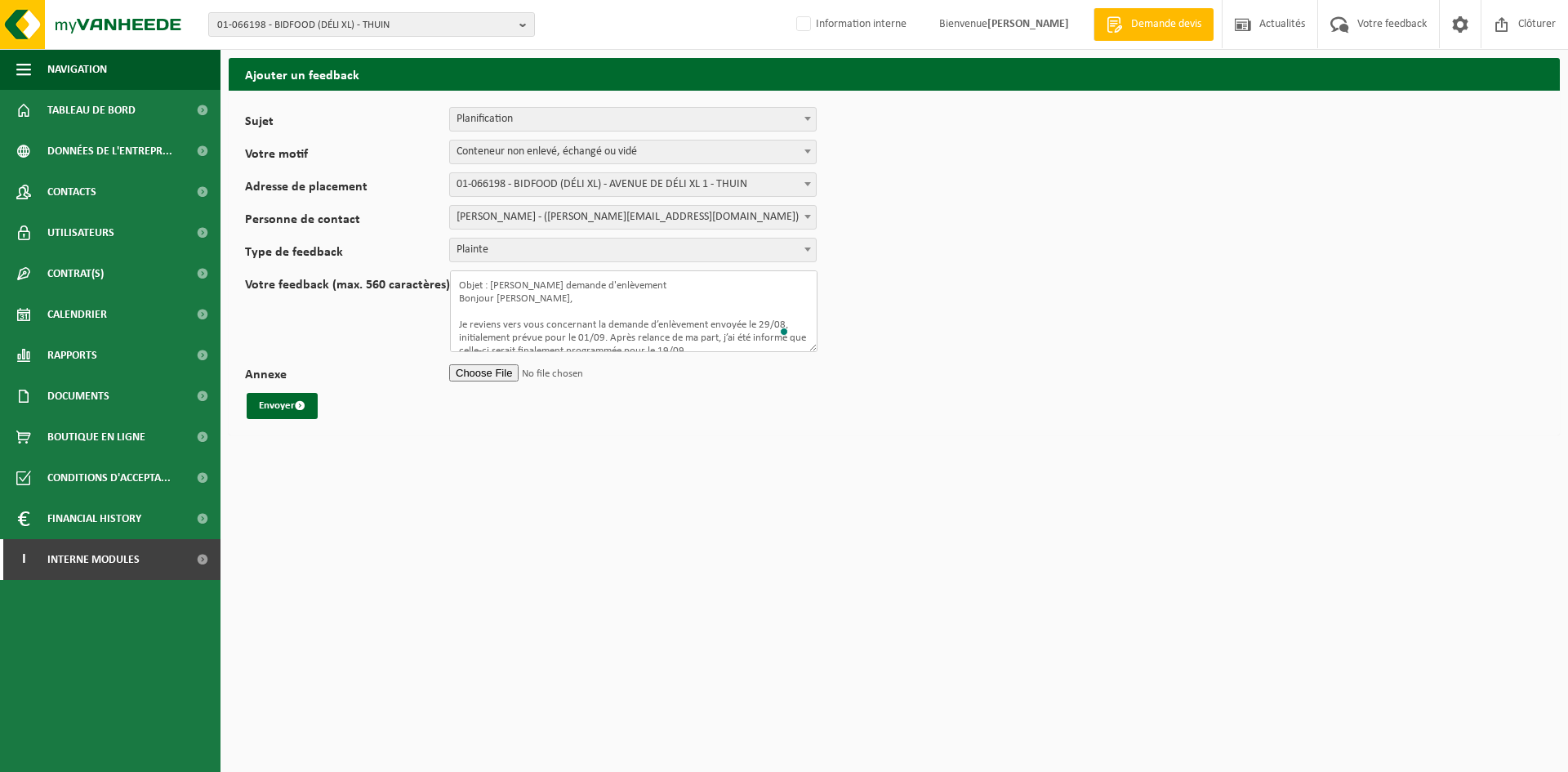
click at [454, 287] on textarea "Objet : Suivi demande d'enlèvement Bonjour Arnaud, Je reviens vers vous concern…" at bounding box center [633, 311] width 367 height 82
click at [592, 333] on textarea "Mail client: Objet : Suivi demande d'enlèvement Bonjour Arnaud, Je reviens vers…" at bounding box center [633, 311] width 367 height 82
click at [630, 332] on textarea "Mail client: Objet : Suivi demande d'enlèvement Bonjour Arnaud, Je reviens vers…" at bounding box center [633, 311] width 367 height 82
click at [636, 329] on textarea "Mail client: Objet : Suivi demande d'enlèvement Bonjour Arnaud, Je reviens vers…" at bounding box center [633, 311] width 367 height 82
click at [643, 320] on textarea "Mail client: Objet : Suivi demande d'enlèvement Bonjour Arnaud, Je reviens vers…" at bounding box center [633, 311] width 367 height 82
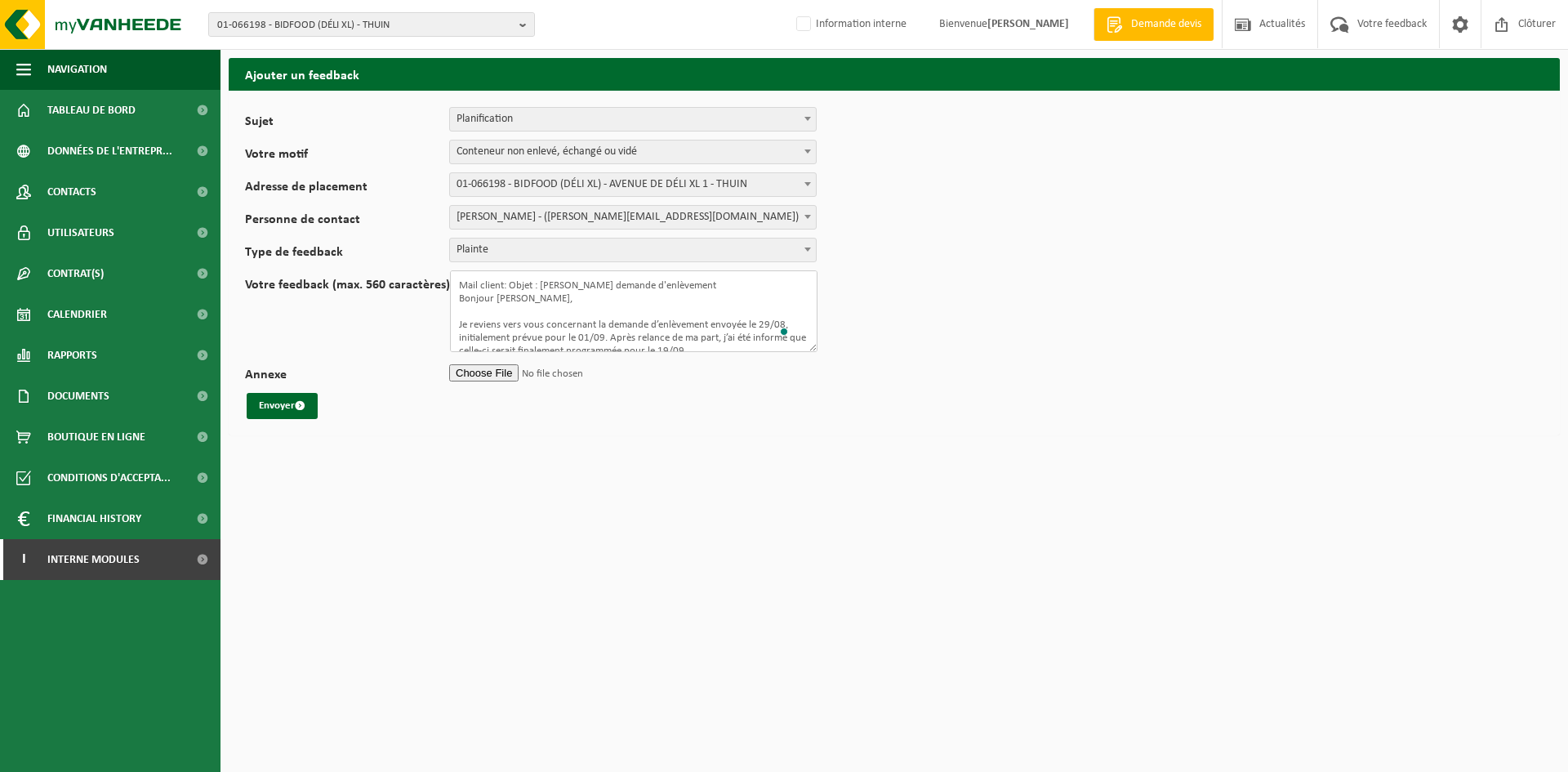
click at [645, 332] on textarea "Mail client: Objet : Suivi demande d'enlèvement Bonjour Arnaud, Je reviens vers…" at bounding box center [633, 311] width 367 height 82
click at [704, 347] on textarea "Mail client: Objet : Suivi demande d'enlèvement Bonjour Arnaud, Je reviens vers…" at bounding box center [633, 311] width 367 height 82
click at [604, 324] on textarea "Mail client: Objet : Suivi demande d'enlèvement Bonjour Arnaud, Je reviens vers…" at bounding box center [633, 311] width 367 height 82
paste textarea "Accumulateurs de traction au plomb Image supprimée par l'expéditeur. WS031Image…"
type textarea "Mail client: Objet : [PERSON_NAME] demande d'enlèvement Bonjour [PERSON_NAME], …"
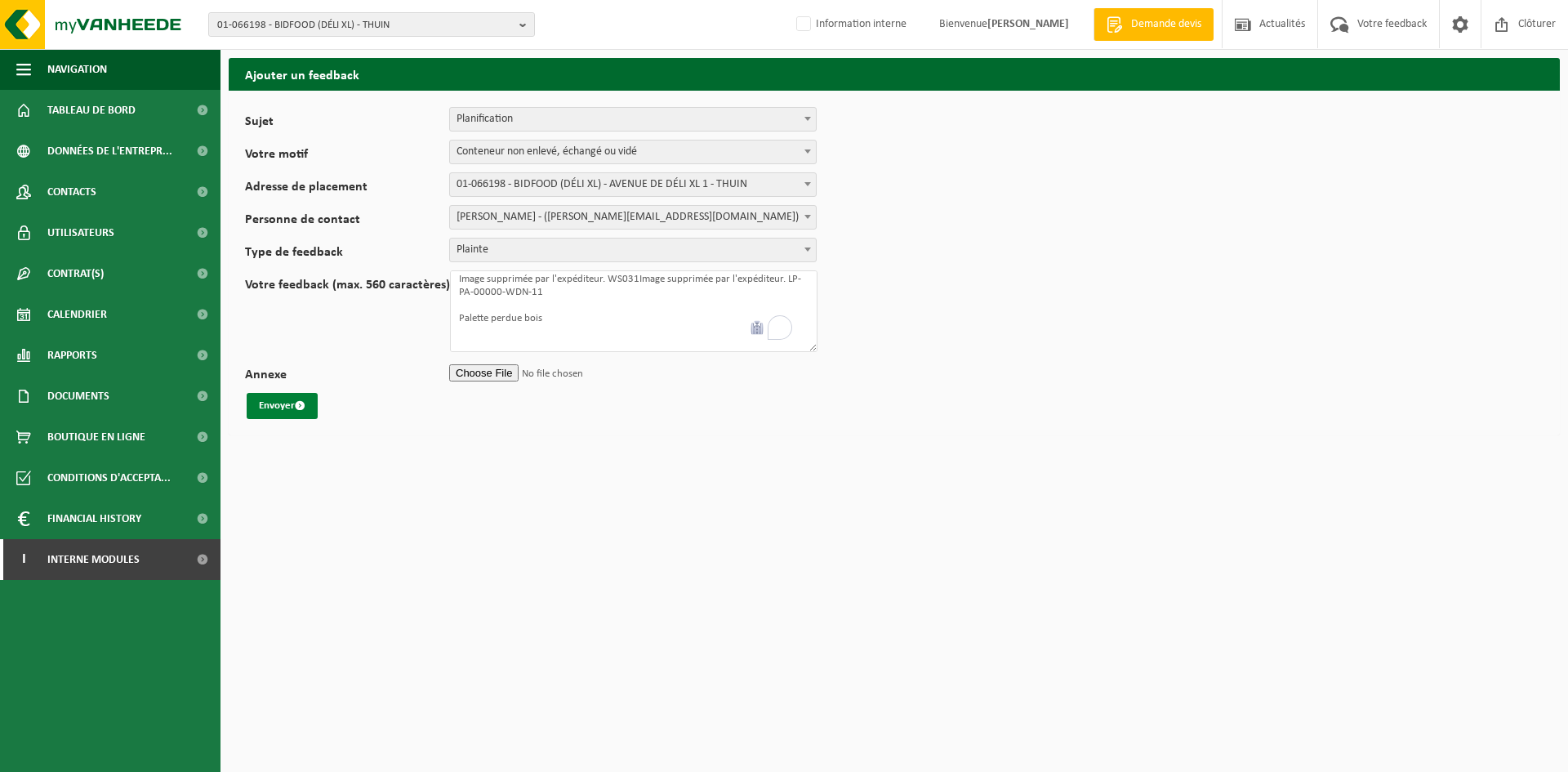
click at [292, 408] on button "Envoyer" at bounding box center [282, 406] width 71 height 26
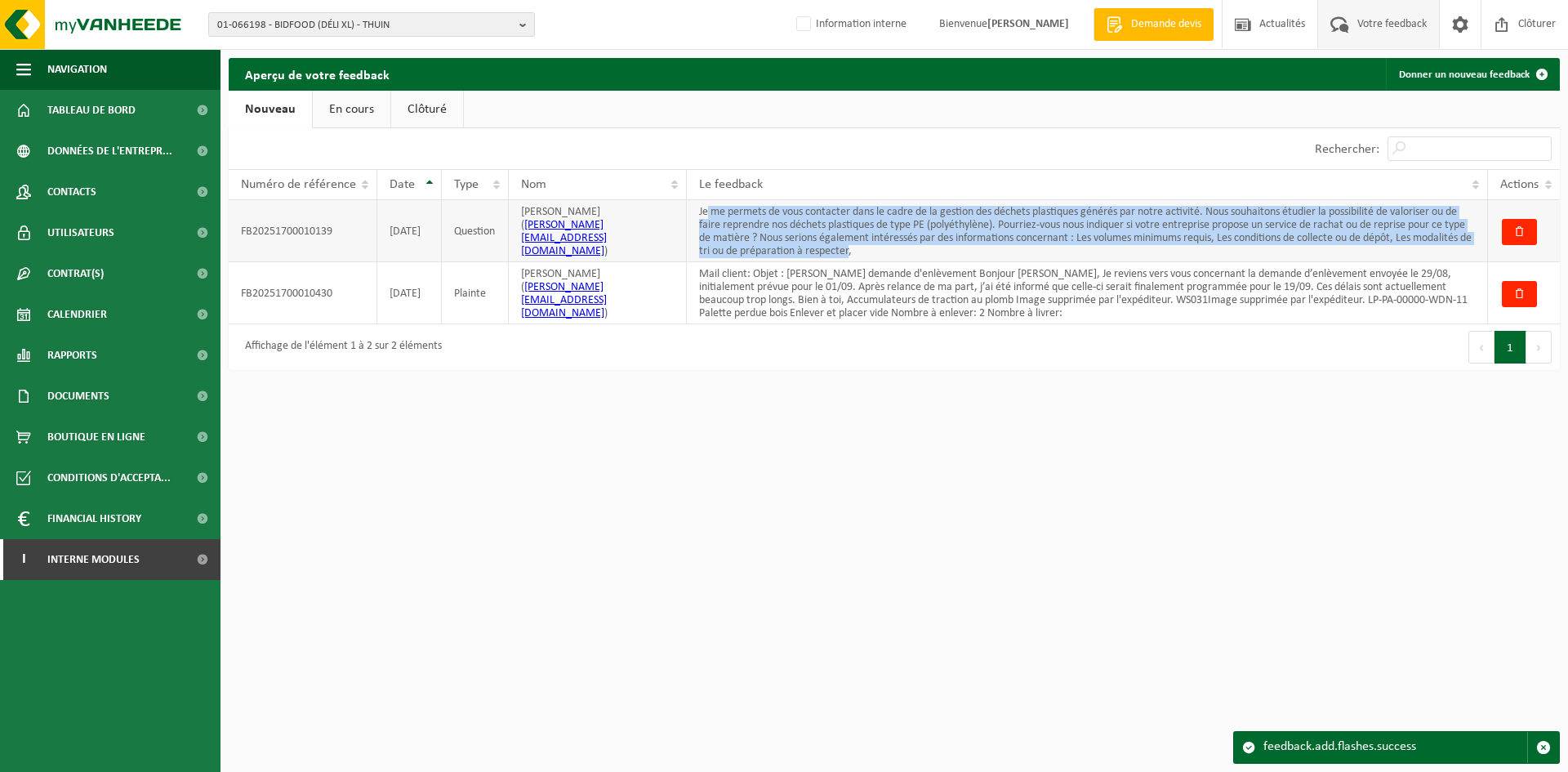
drag, startPoint x: 911, startPoint y: 251, endPoint x: 707, endPoint y: 203, distance: 209.9
click at [707, 203] on td "Je me permets de vous contacter dans le cadre de la gestion des déchets plastiq…" at bounding box center [1087, 231] width 801 height 62
click at [1189, 225] on td "Je me permets de vous contacter dans le cadre de la gestion des déchets plastiq…" at bounding box center [1087, 231] width 801 height 62
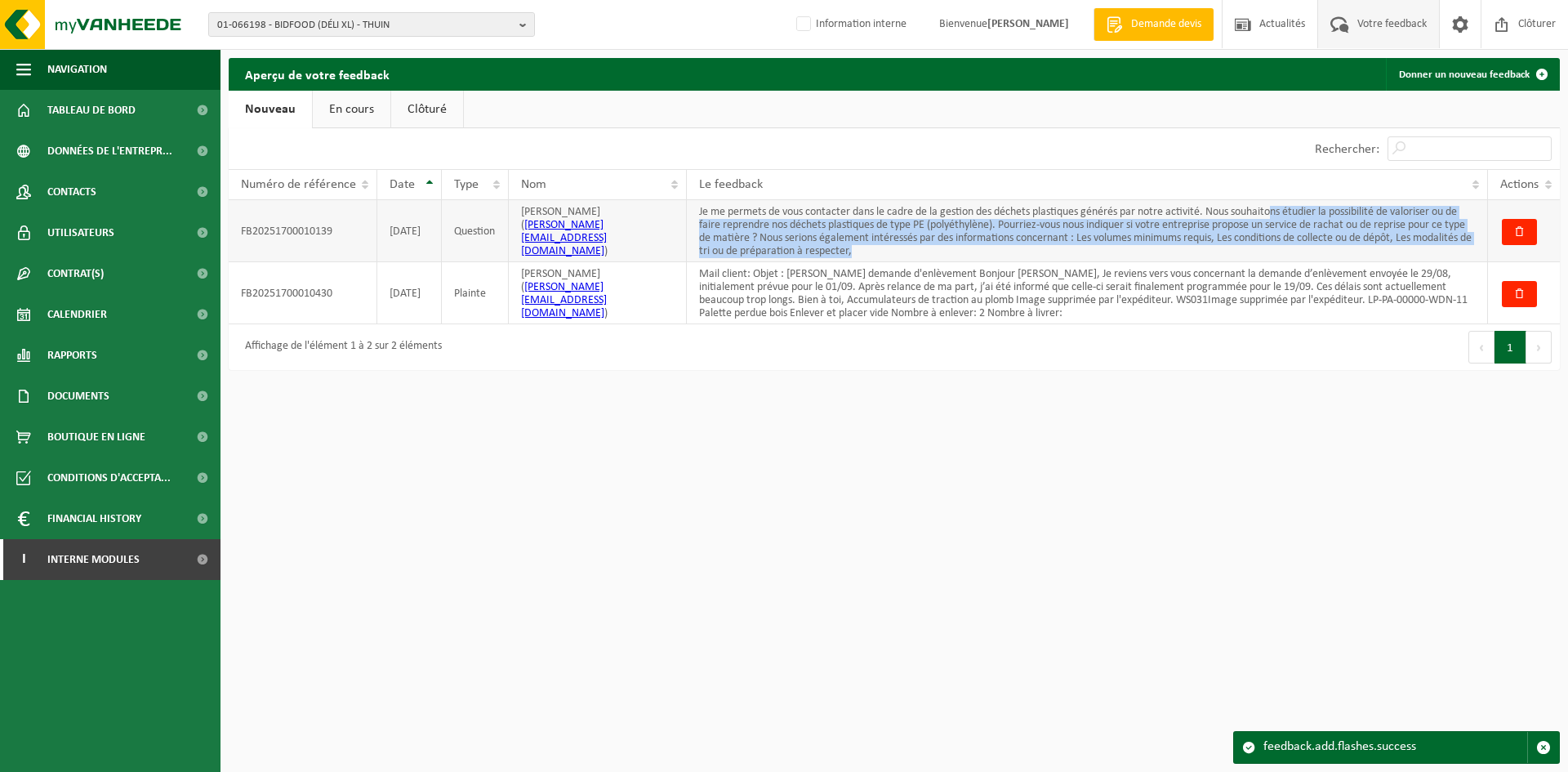
drag, startPoint x: 1280, startPoint y: 213, endPoint x: 1297, endPoint y: 251, distance: 41.7
click at [1297, 251] on td "Je me permets de vous contacter dans le cadre de la gestion des déchets plastiq…" at bounding box center [1087, 231] width 801 height 62
click at [1343, 222] on td "Je me permets de vous contacter dans le cadre de la gestion des déchets plastiq…" at bounding box center [1087, 231] width 801 height 62
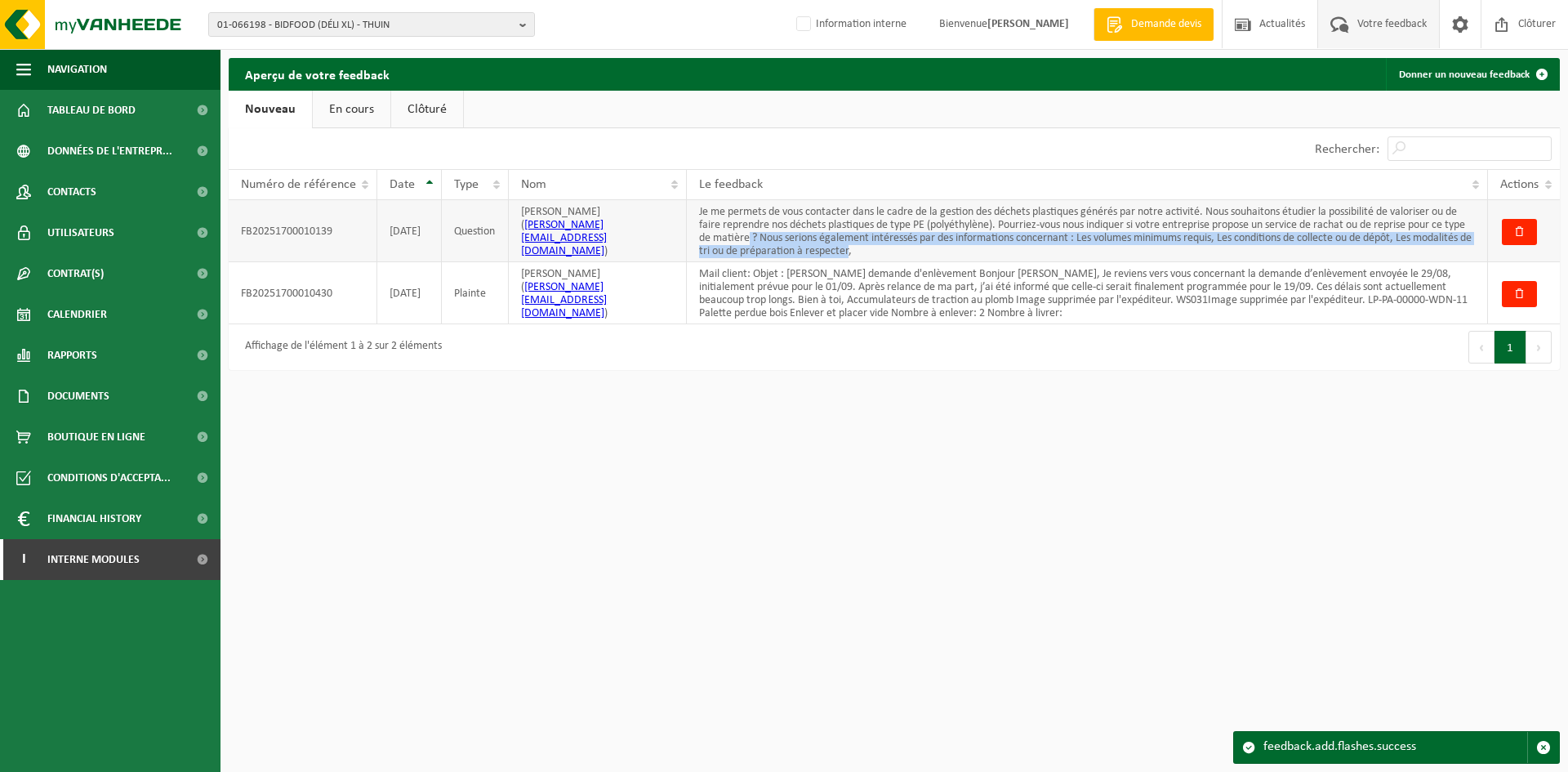
drag, startPoint x: 911, startPoint y: 251, endPoint x: 769, endPoint y: 238, distance: 142.8
click at [769, 238] on td "Je me permets de vous contacter dans le cadre de la gestion des déchets plastiq…" at bounding box center [1087, 231] width 801 height 62
click at [895, 231] on td "Je me permets de vous contacter dans le cadre de la gestion des déchets plastiq…" at bounding box center [1087, 231] width 801 height 62
drag, startPoint x: 917, startPoint y: 253, endPoint x: 779, endPoint y: 256, distance: 138.0
click at [779, 257] on td "Je me permets de vous contacter dans le cadre de la gestion des déchets plastiq…" at bounding box center [1087, 231] width 801 height 62
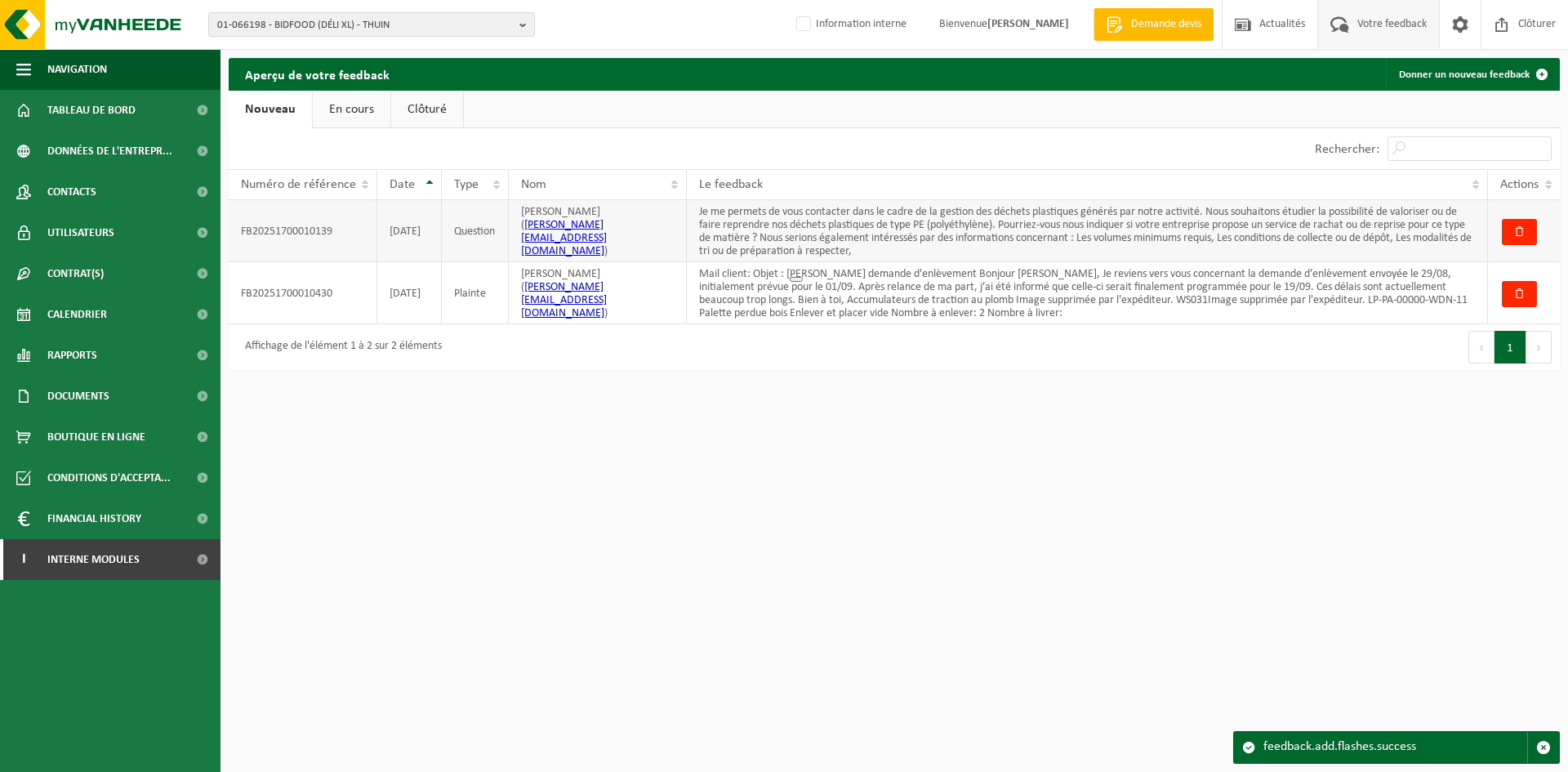
click at [408, 242] on td "[DATE]" at bounding box center [409, 231] width 65 height 62
